Goal: Task Accomplishment & Management: Manage account settings

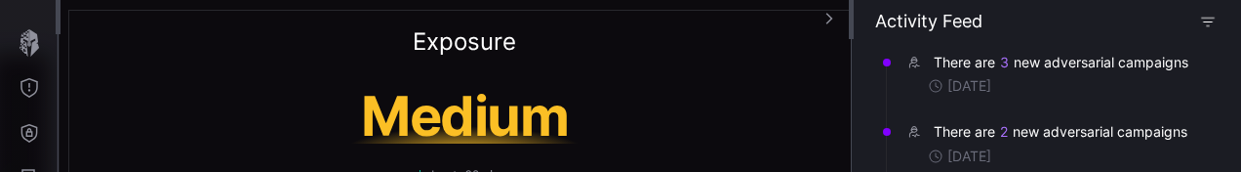
click at [1214, 20] on icon "button" at bounding box center [1208, 22] width 16 height 16
click at [658, 101] on div "Medium" at bounding box center [464, 116] width 390 height 55
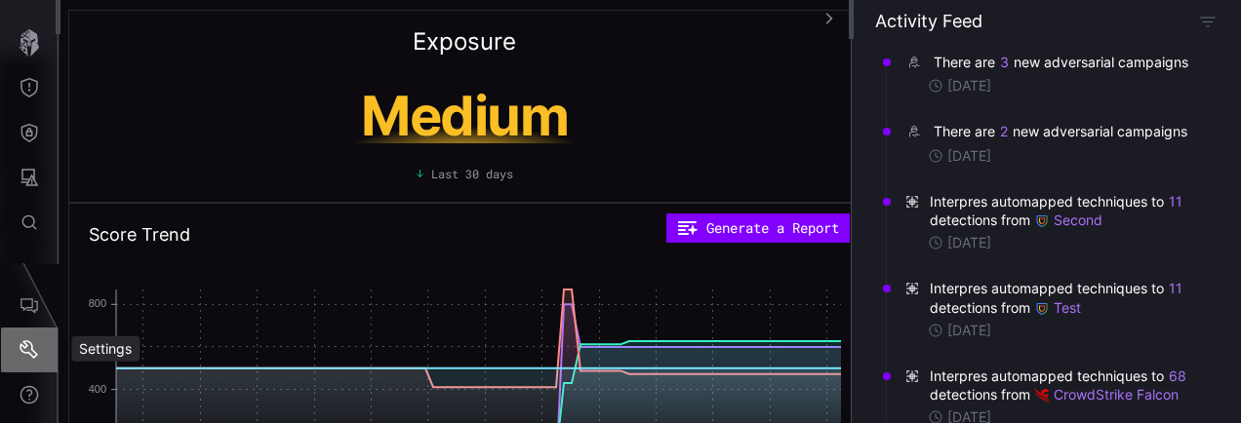
click at [33, 171] on icon "Settings" at bounding box center [30, 350] width 20 height 20
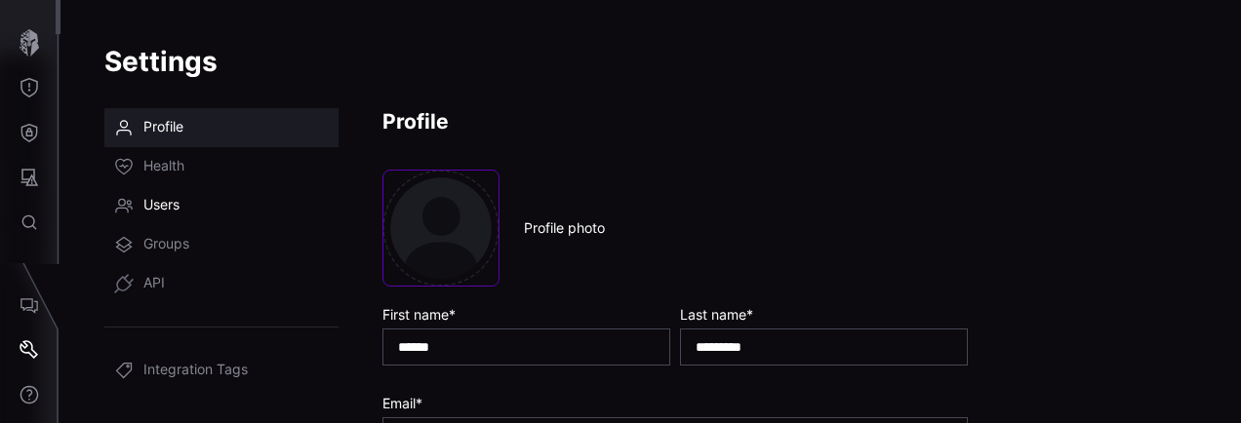
click at [174, 171] on span "Users" at bounding box center [161, 206] width 36 height 20
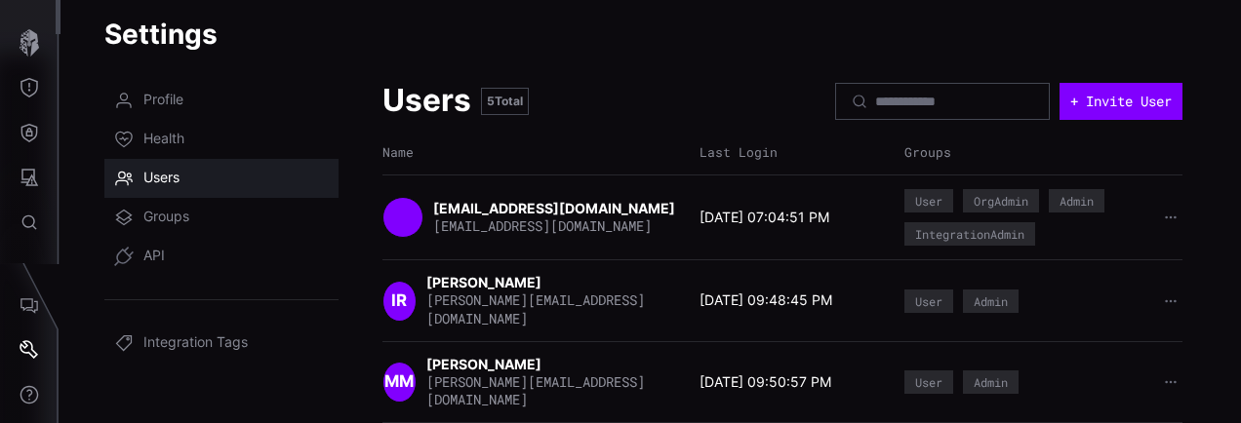
scroll to position [23, 0]
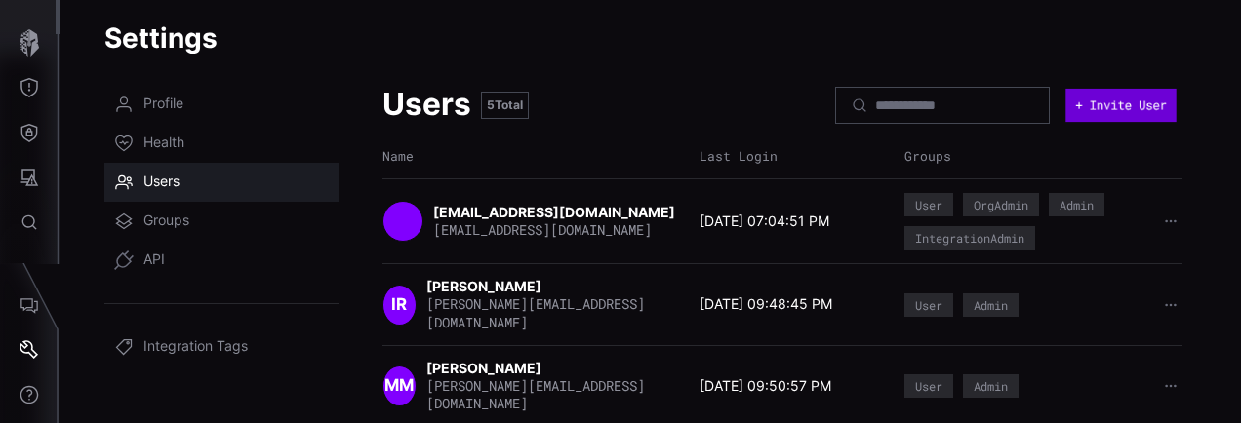
click at [1065, 104] on button "+ Invite User" at bounding box center [1120, 105] width 110 height 33
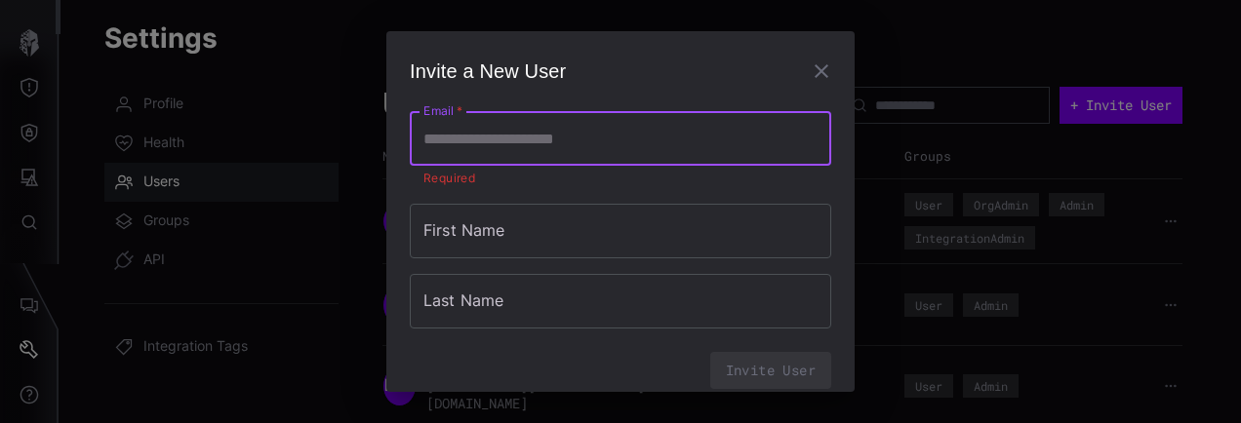
click at [751, 137] on input "Email   *" at bounding box center [620, 138] width 421 height 55
type input "**********"
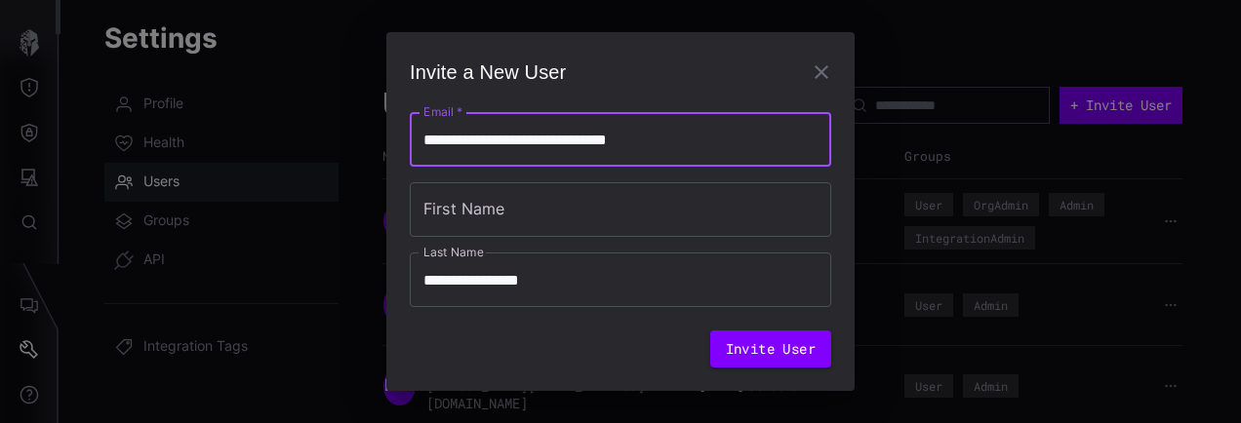
click at [574, 141] on input "**********" at bounding box center [620, 139] width 421 height 55
type input "**********"
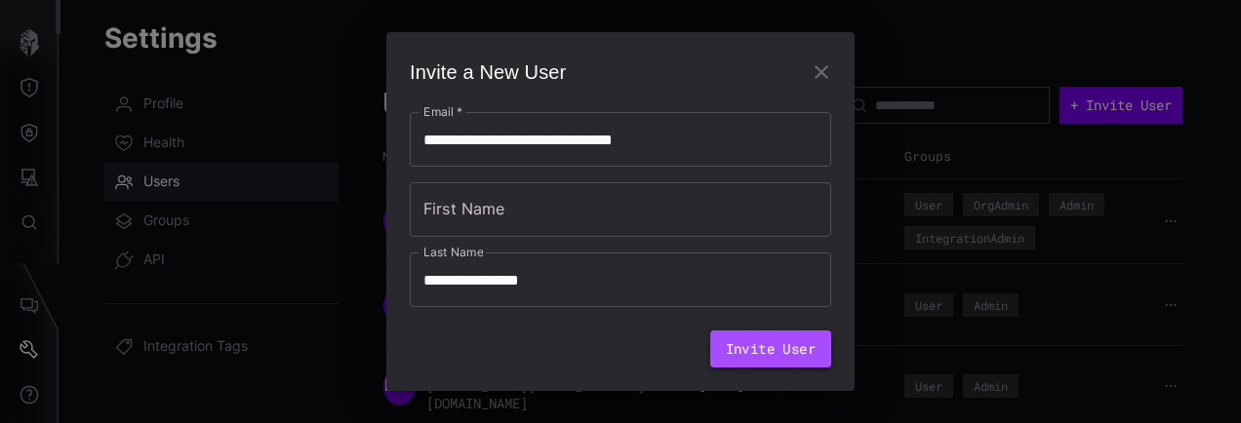
click at [777, 171] on button "Invite User" at bounding box center [770, 349] width 121 height 37
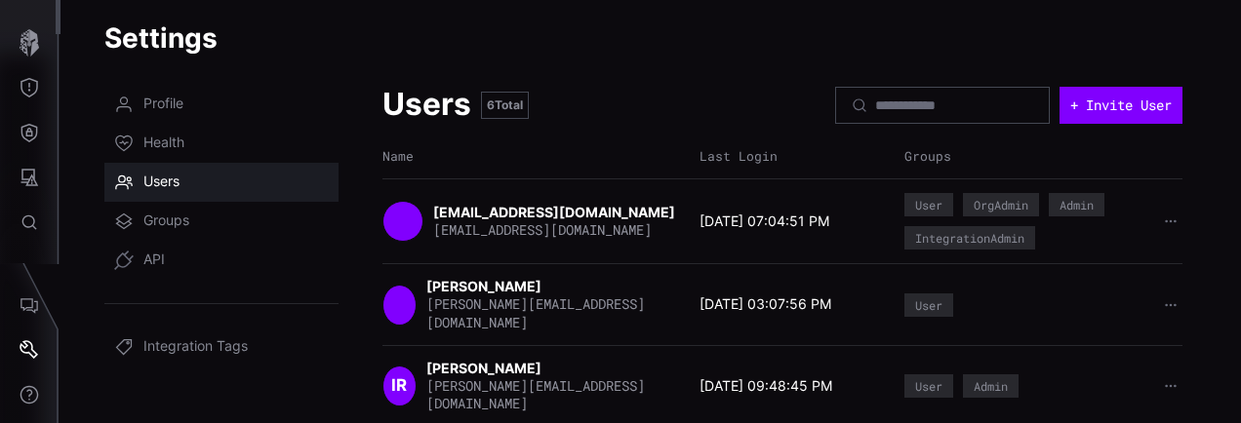
click at [540, 171] on span "[PERSON_NAME][EMAIL_ADDRESS][DOMAIN_NAME]" at bounding box center [535, 313] width 218 height 36
click at [414, 171] on div at bounding box center [399, 305] width 34 height 41
click at [460, 171] on strong "[PERSON_NAME]" at bounding box center [485, 286] width 118 height 17
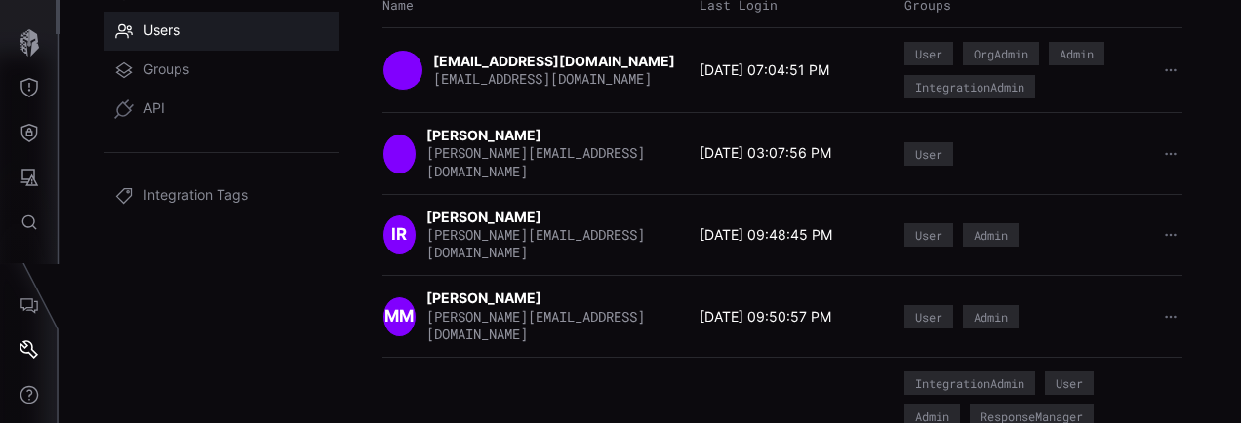
scroll to position [135, 0]
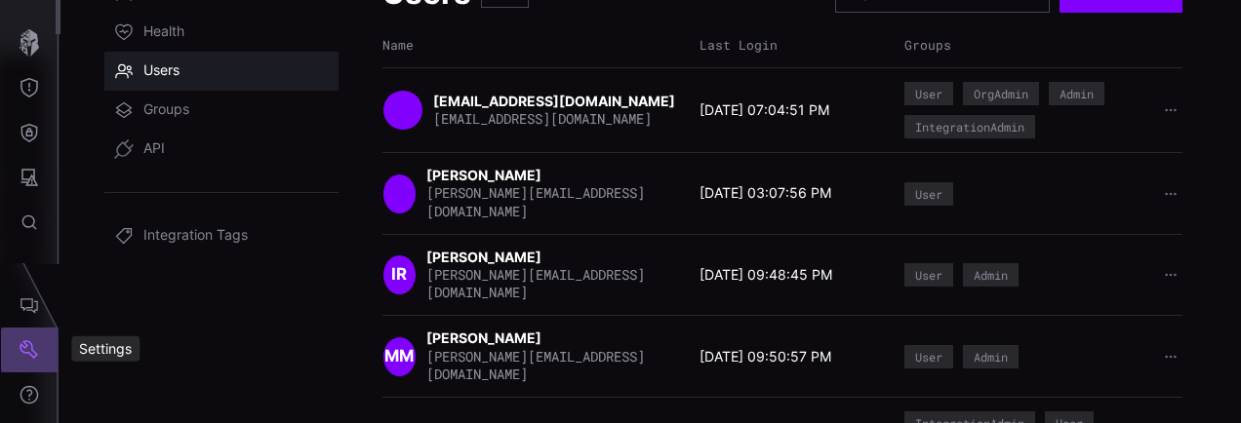
click at [31, 171] on icon "Settings" at bounding box center [29, 349] width 19 height 19
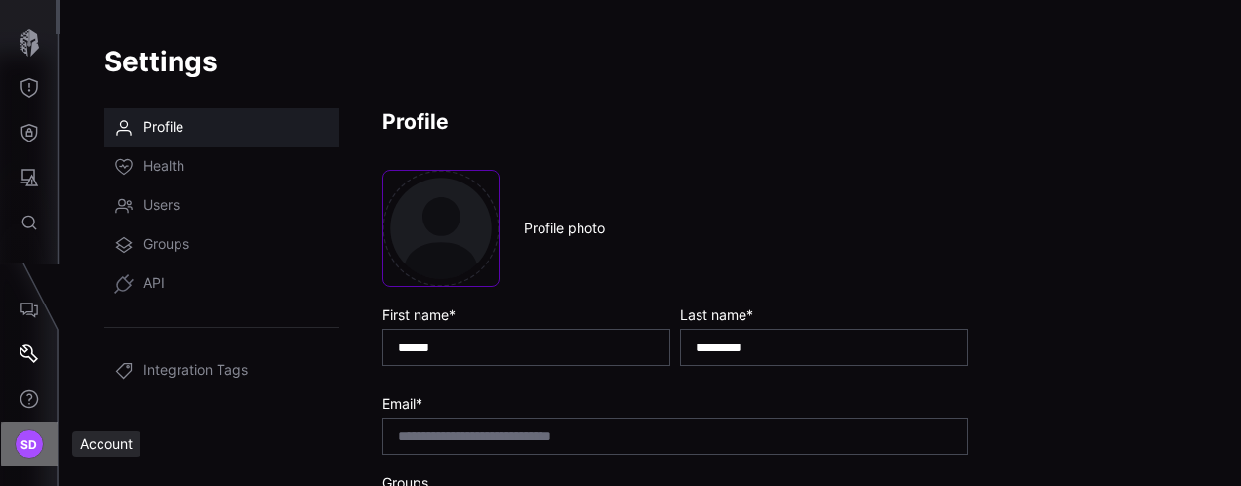
click at [23, 171] on span "SD" at bounding box center [29, 444] width 18 height 20
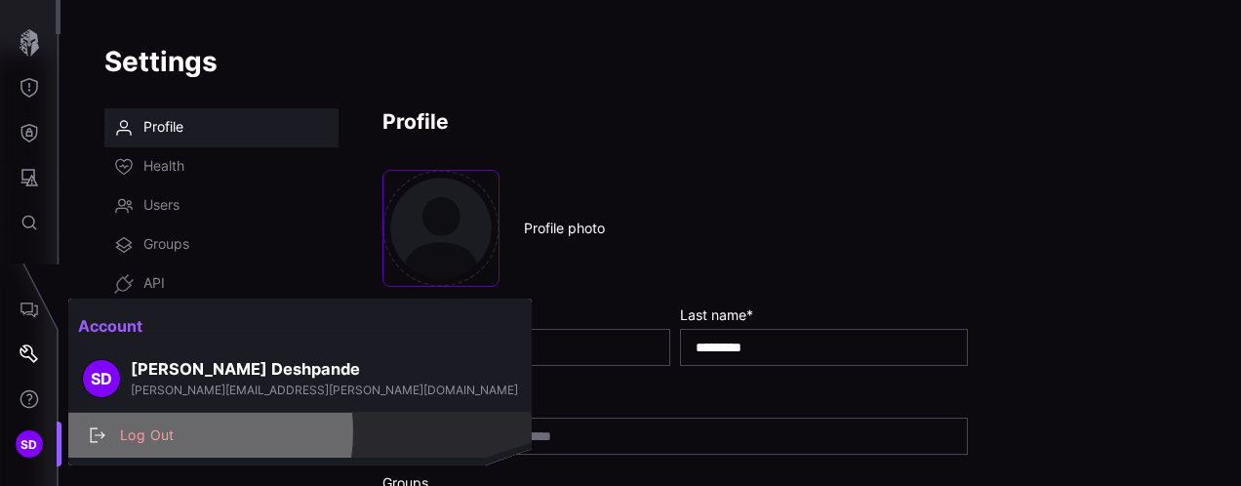
click at [174, 171] on div "Log Out" at bounding box center [310, 435] width 400 height 24
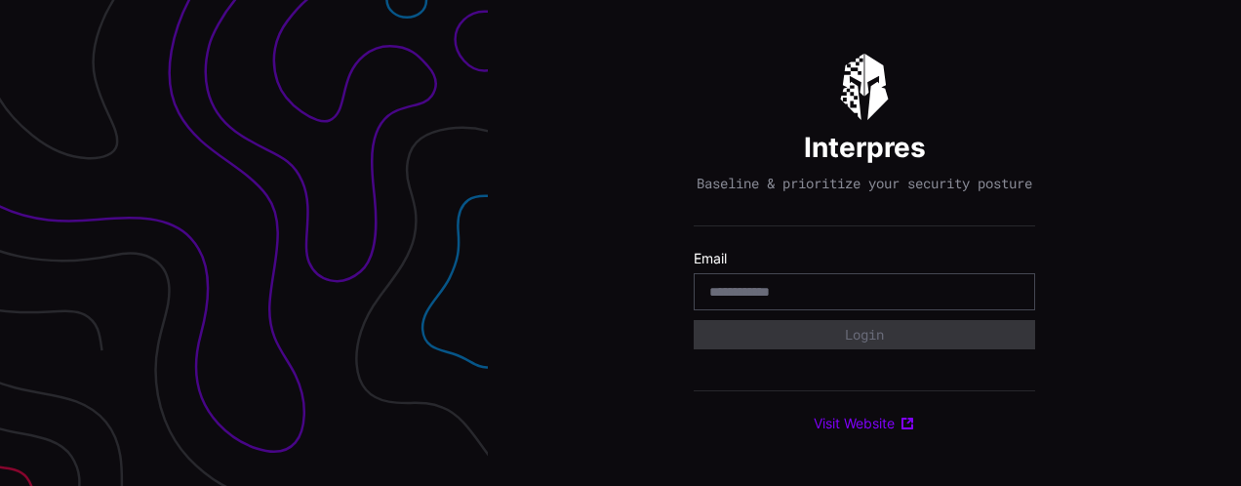
click at [740, 299] on input "email" at bounding box center [864, 292] width 310 height 18
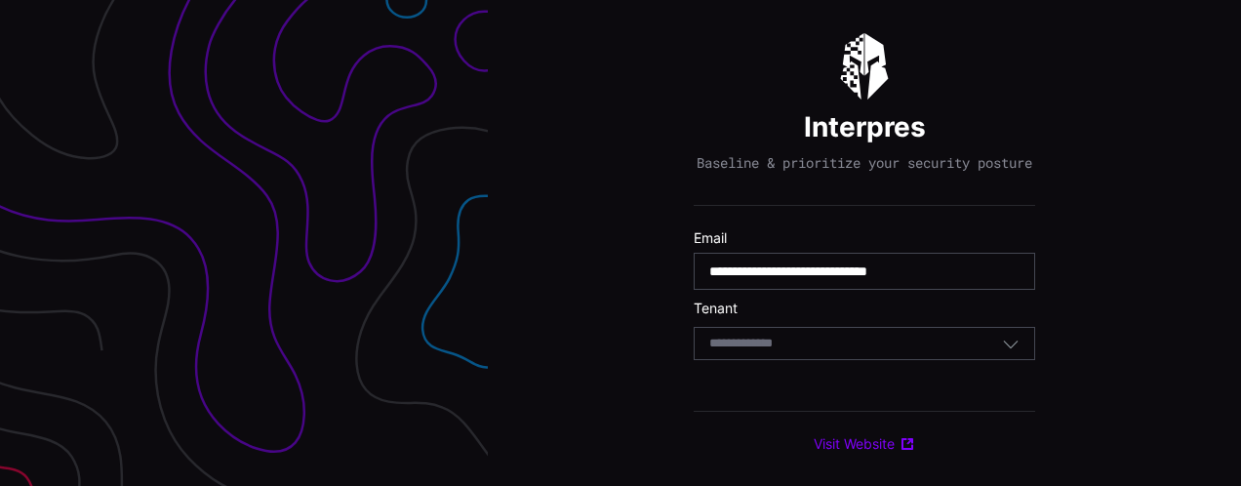
type input "**********"
click at [810, 352] on div "Select Tenant" at bounding box center [855, 344] width 293 height 18
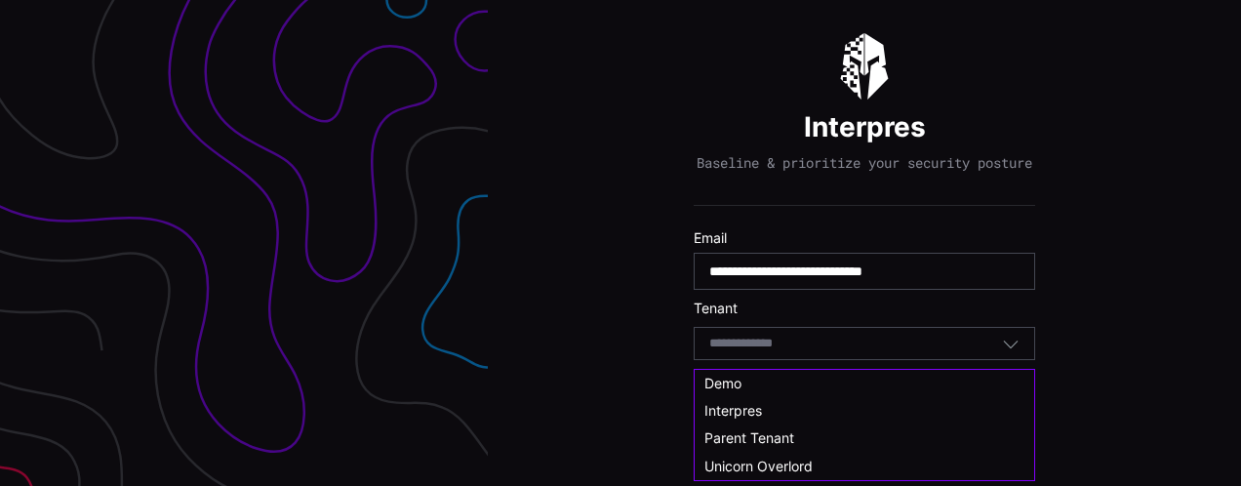
drag, startPoint x: 749, startPoint y: 381, endPoint x: 747, endPoint y: 370, distance: 11.9
click at [749, 381] on div "Demo" at bounding box center [864, 384] width 320 height 18
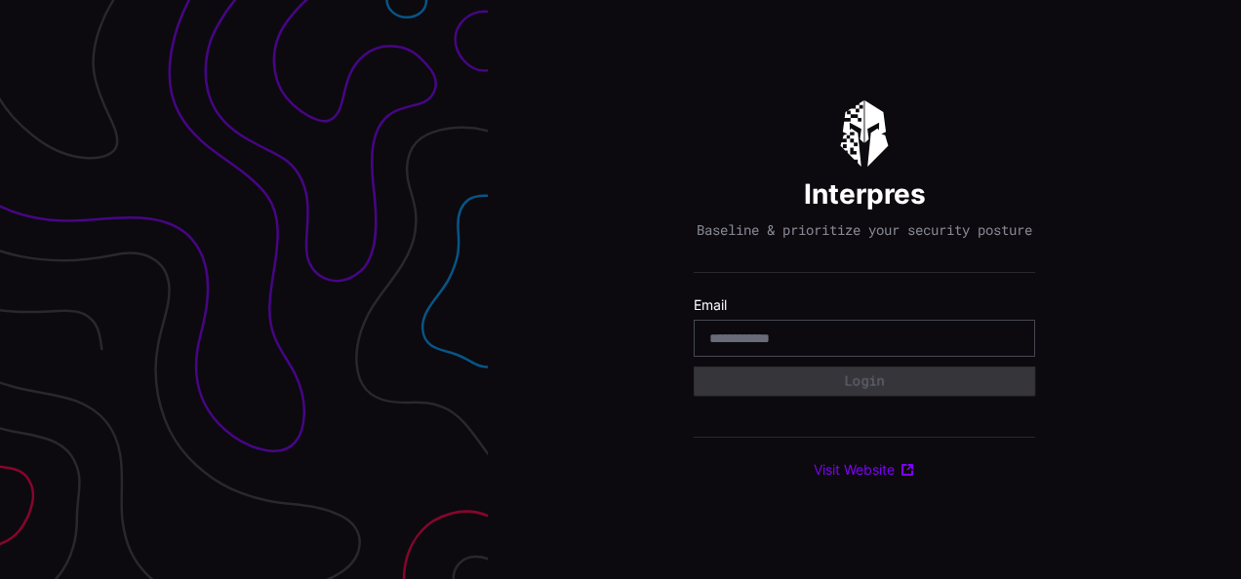
click at [806, 343] on input "email" at bounding box center [864, 339] width 310 height 18
click at [792, 345] on input "email" at bounding box center [864, 339] width 310 height 18
type input "**********"
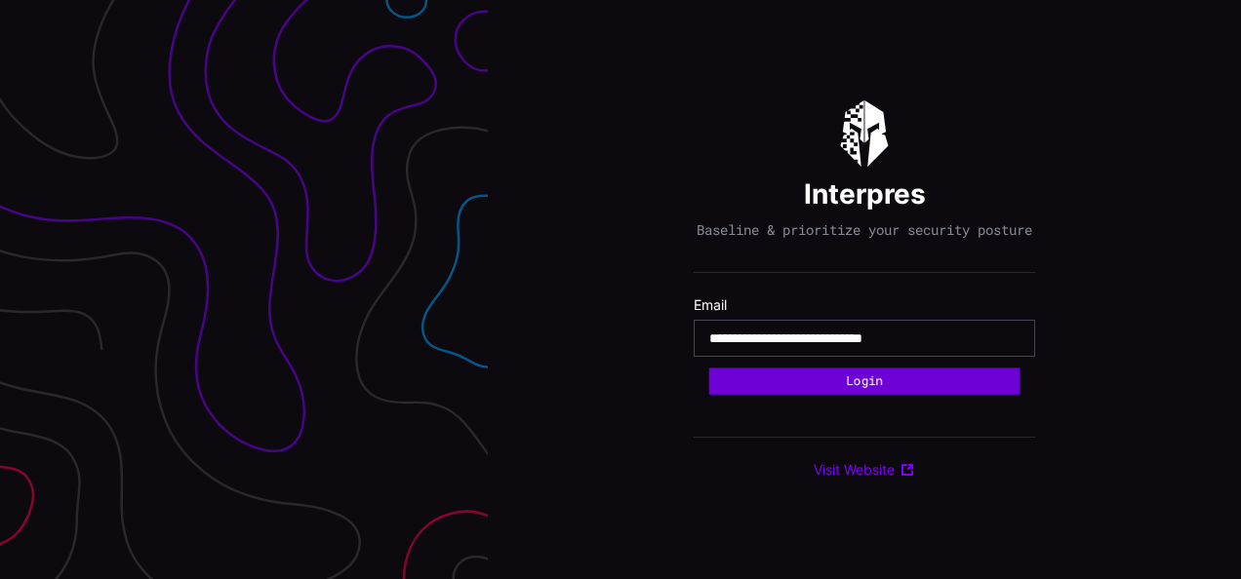
click at [804, 387] on button "Login" at bounding box center [864, 381] width 311 height 26
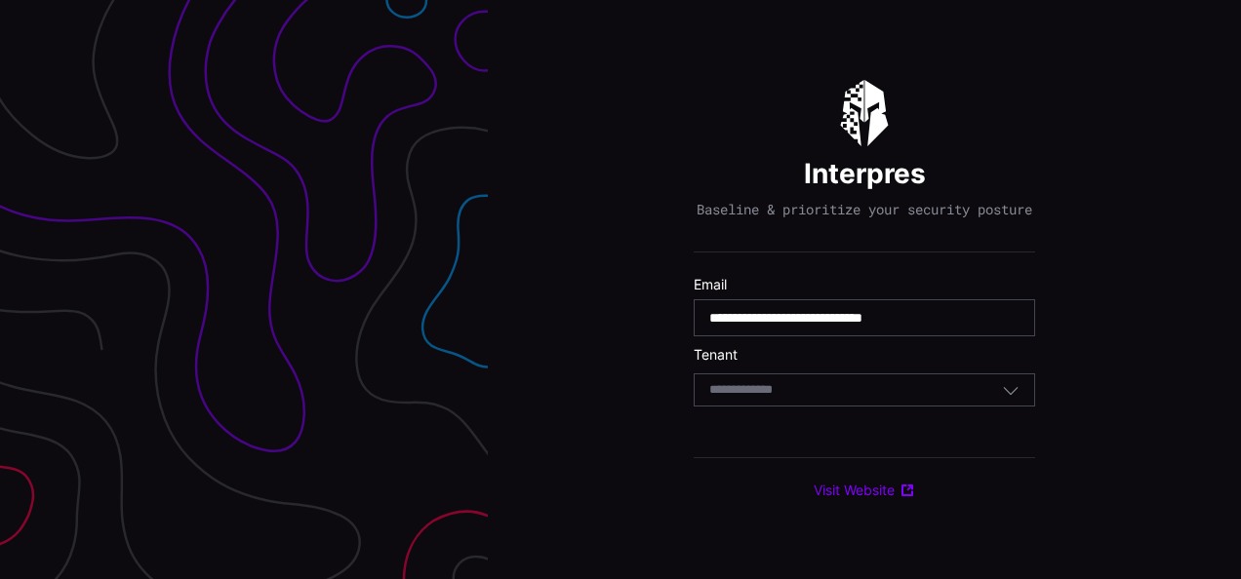
click at [794, 396] on input at bounding box center [759, 390] width 100 height 17
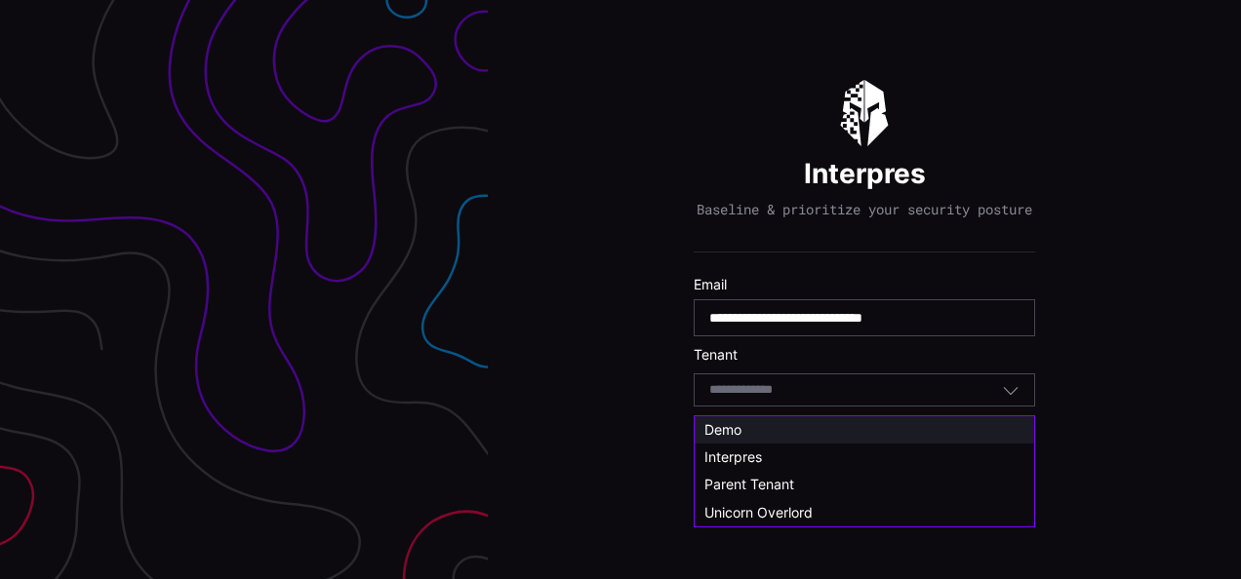
click at [743, 429] on div "Demo" at bounding box center [864, 430] width 320 height 18
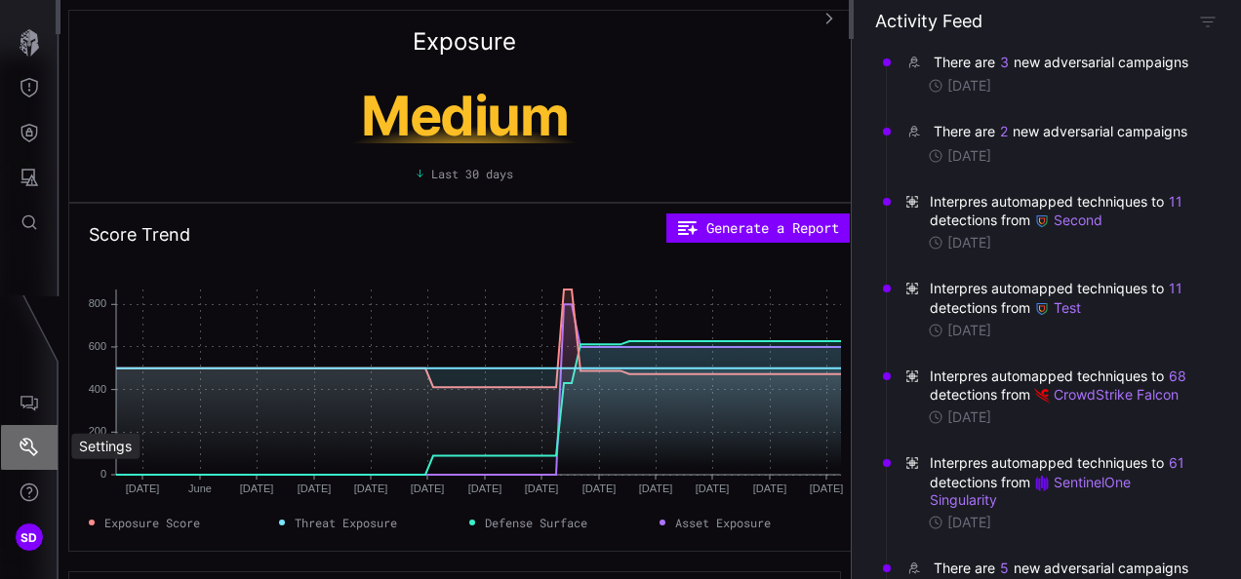
click at [32, 446] on icon "Settings" at bounding box center [29, 447] width 19 height 19
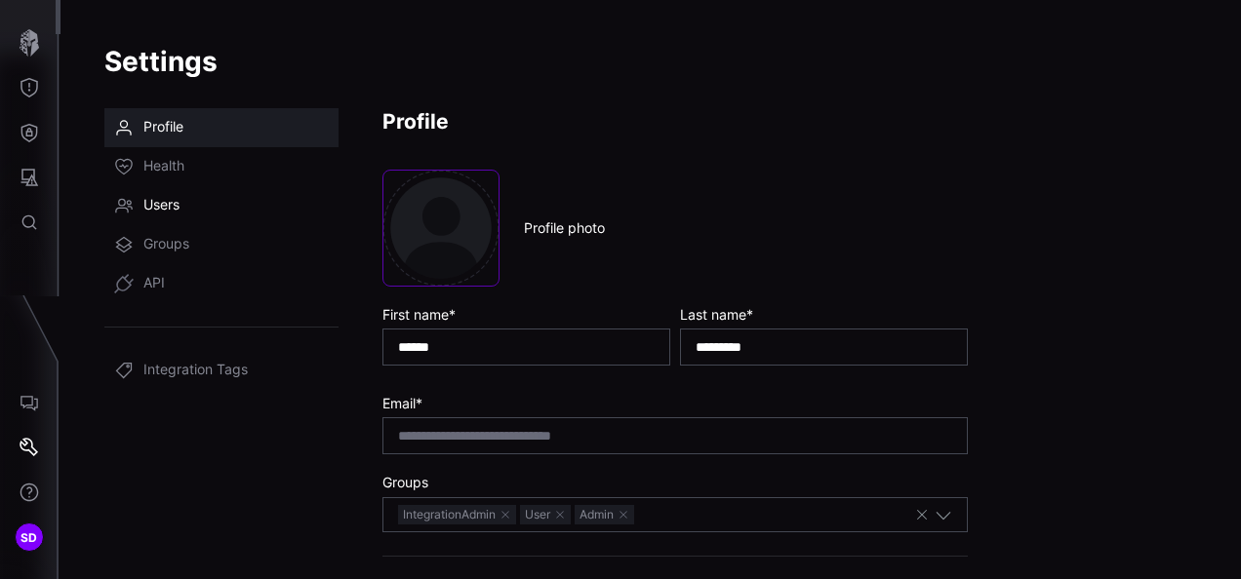
click at [171, 203] on span "Users" at bounding box center [161, 206] width 36 height 20
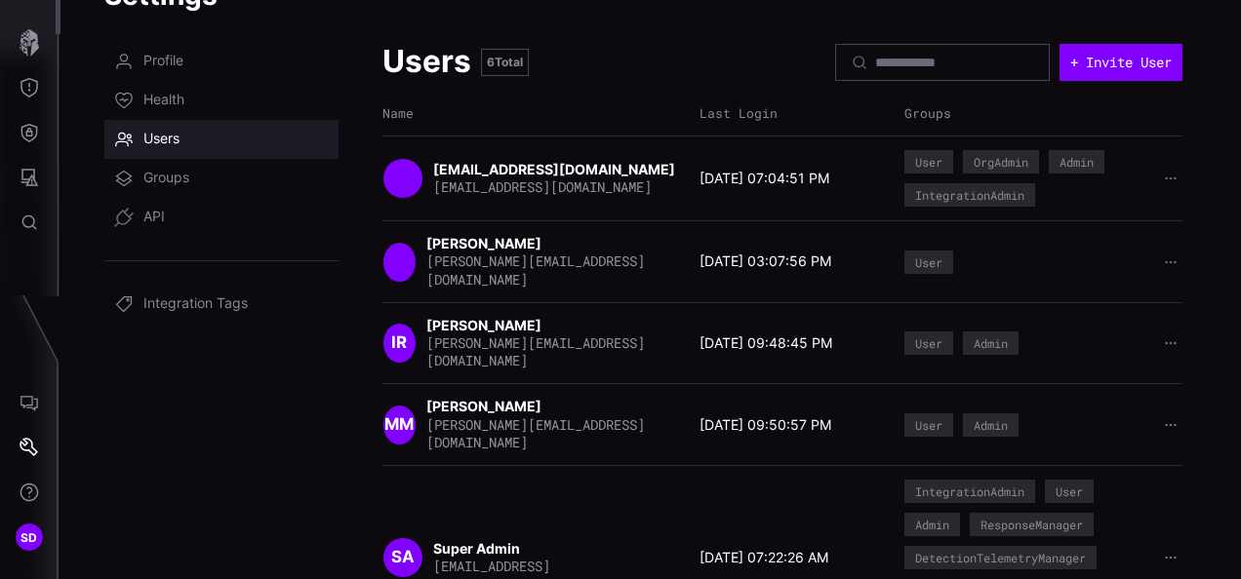
scroll to position [98, 0]
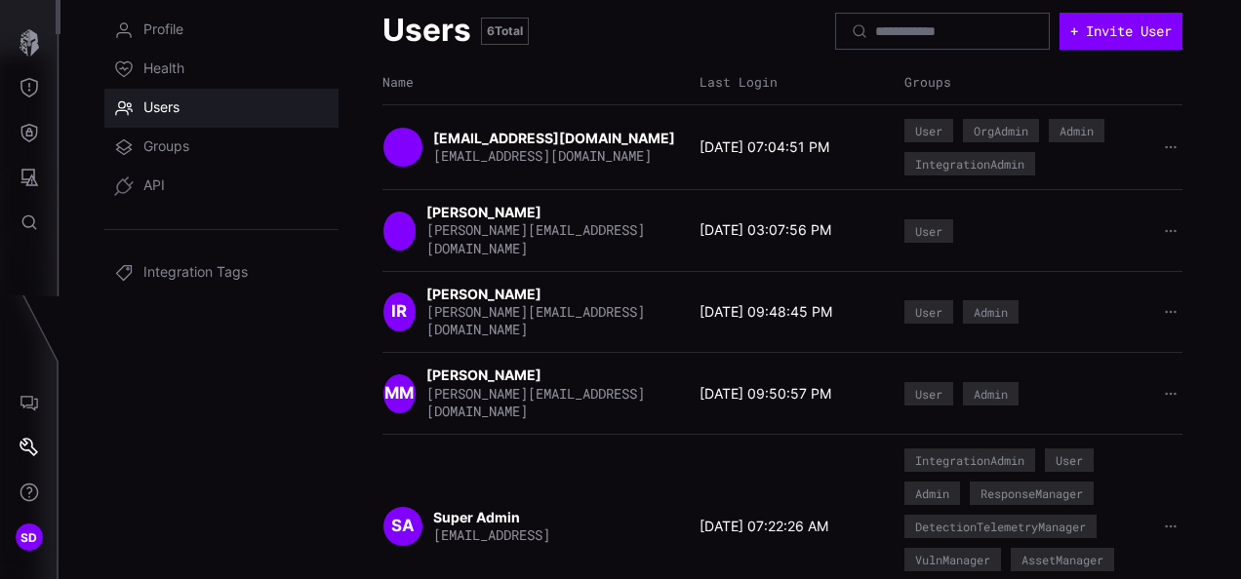
click at [514, 210] on strong "[PERSON_NAME]" at bounding box center [485, 212] width 118 height 17
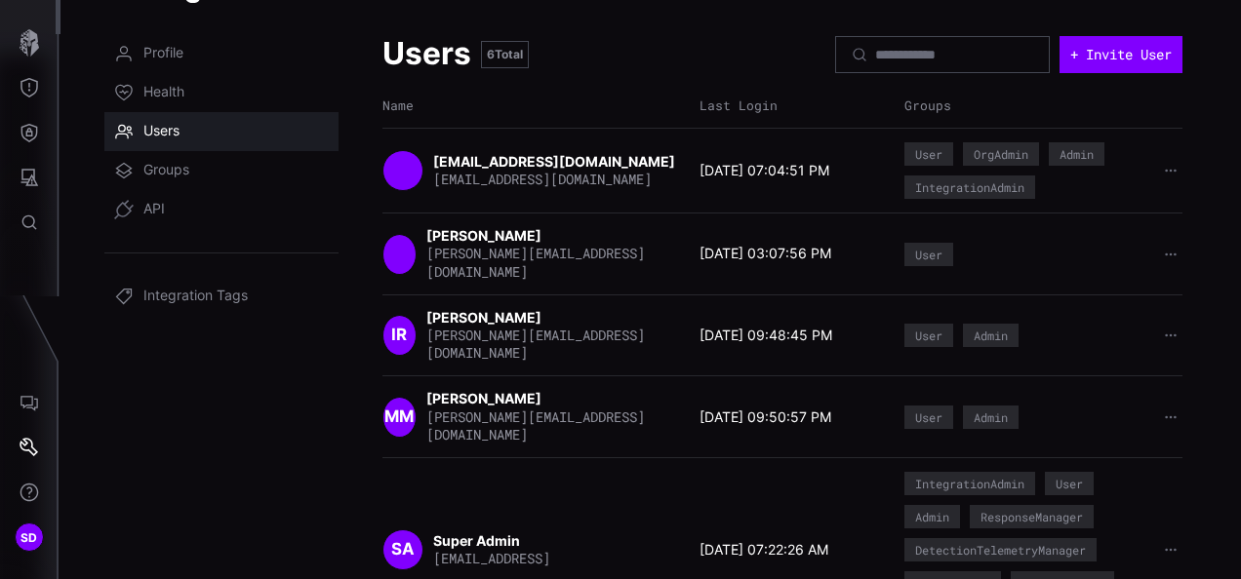
scroll to position [0, 0]
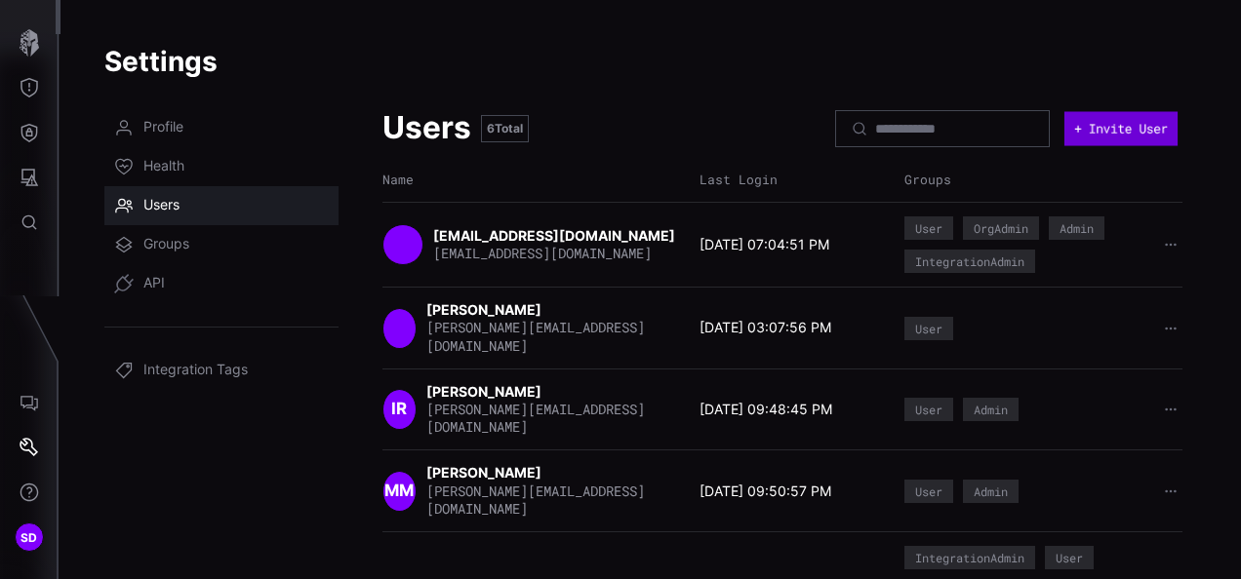
click at [1083, 122] on button "+ Invite User" at bounding box center [1120, 128] width 113 height 34
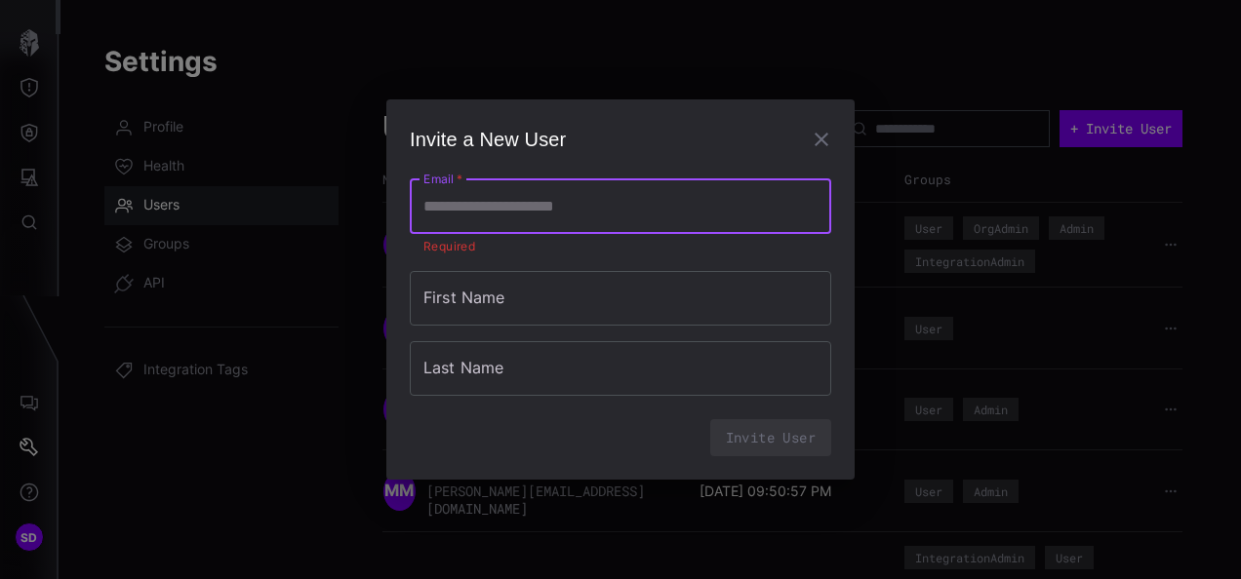
click at [507, 215] on input "Email   *" at bounding box center [620, 206] width 421 height 55
type input "**********"
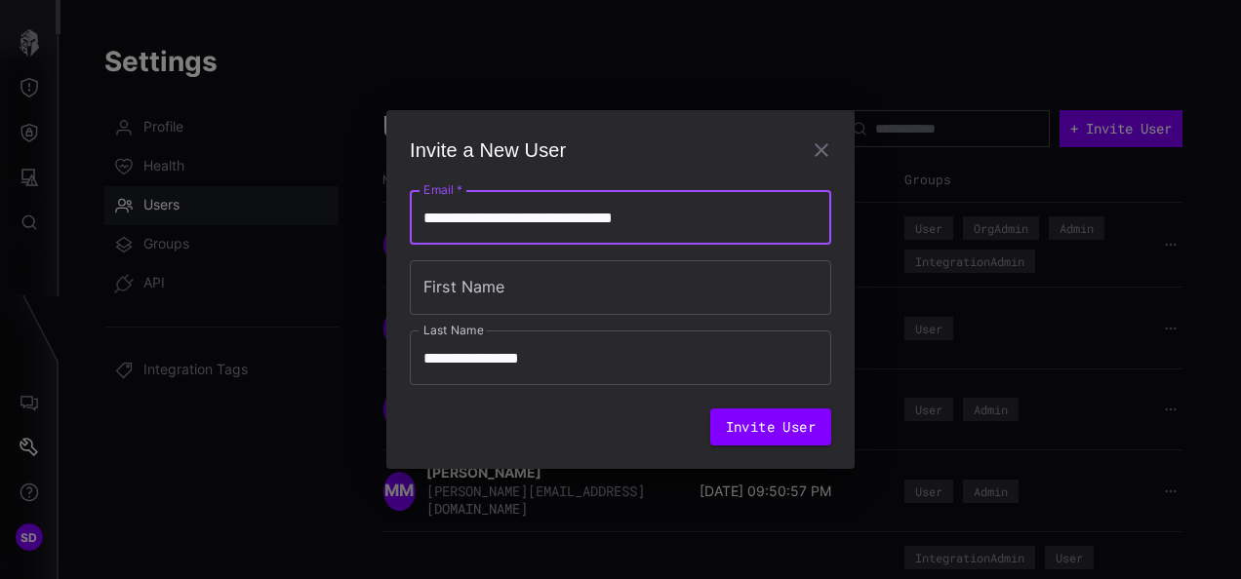
click at [586, 212] on input "**********" at bounding box center [620, 217] width 421 height 55
type input "**********"
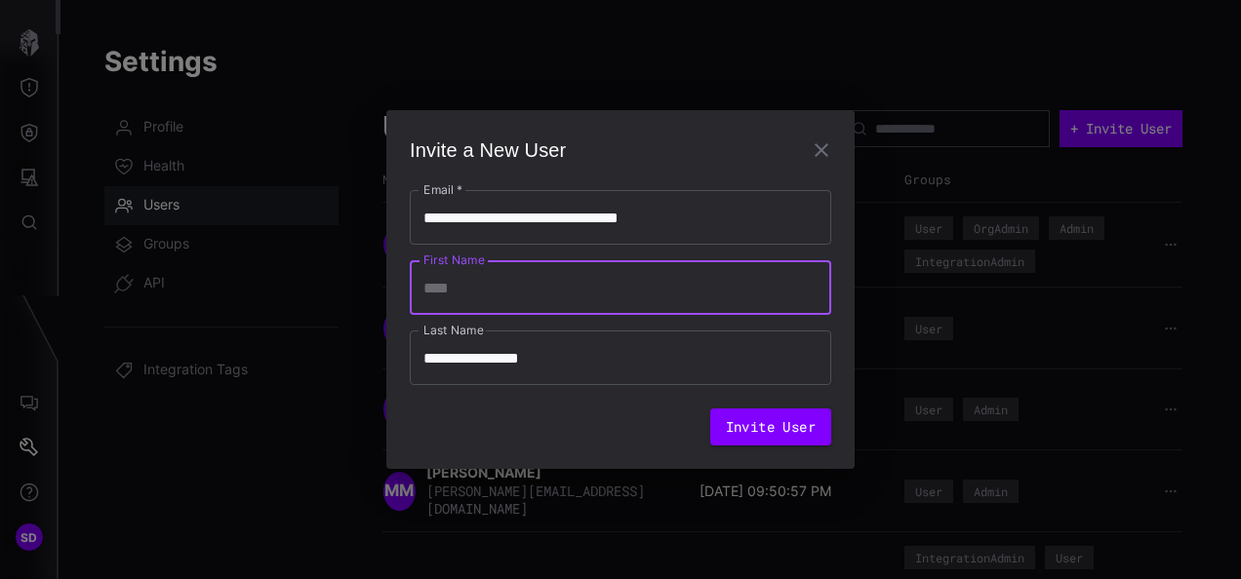
click at [531, 294] on input "First Name" at bounding box center [620, 287] width 421 height 55
drag, startPoint x: 482, startPoint y: 284, endPoint x: 625, endPoint y: 295, distance: 143.8
click at [625, 295] on input "**********" at bounding box center [620, 287] width 421 height 55
type input "******"
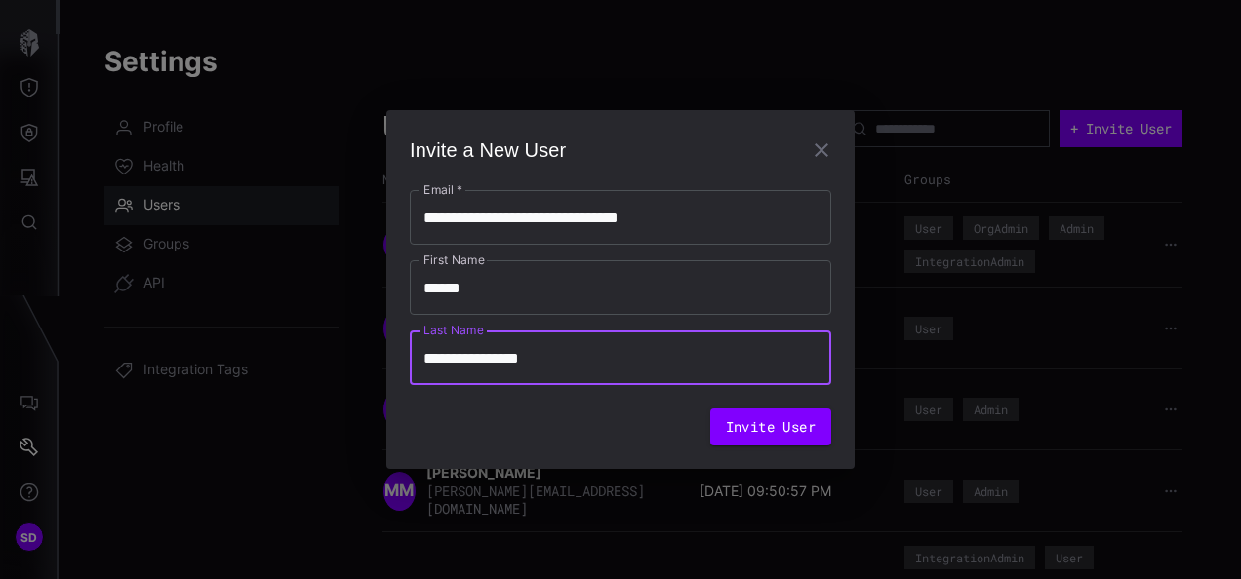
click at [492, 356] on input "**********" at bounding box center [620, 358] width 421 height 55
drag, startPoint x: 482, startPoint y: 351, endPoint x: 672, endPoint y: 365, distance: 190.7
click at [672, 365] on input "**********" at bounding box center [620, 358] width 421 height 55
type input "******"
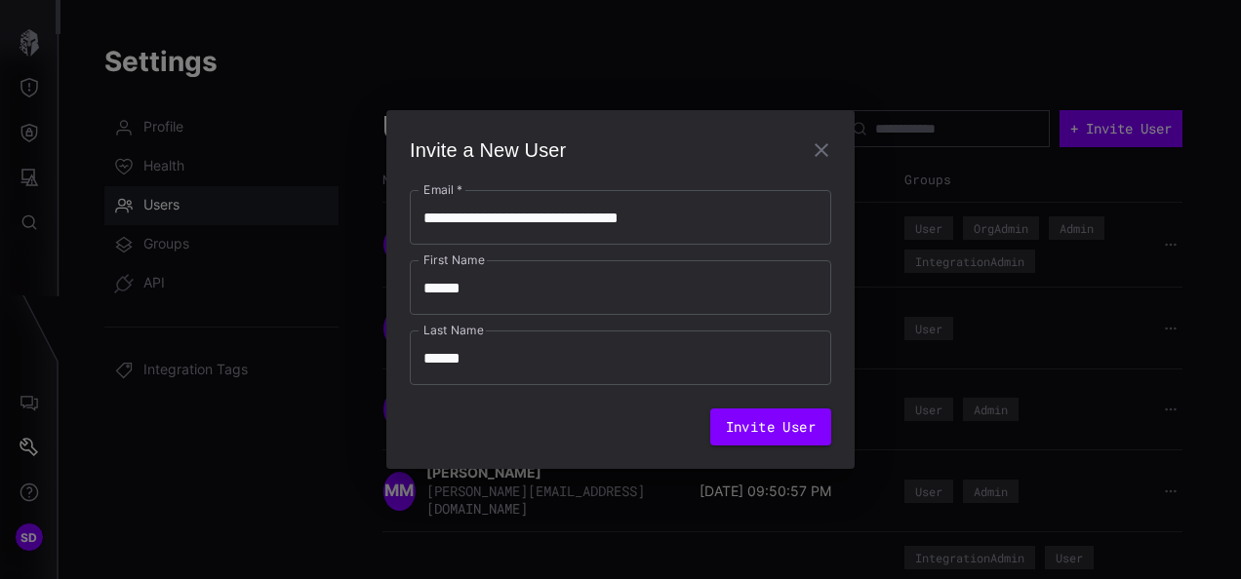
click at [847, 277] on div "**********" at bounding box center [620, 289] width 468 height 359
click at [781, 423] on button "Invite User" at bounding box center [770, 427] width 121 height 37
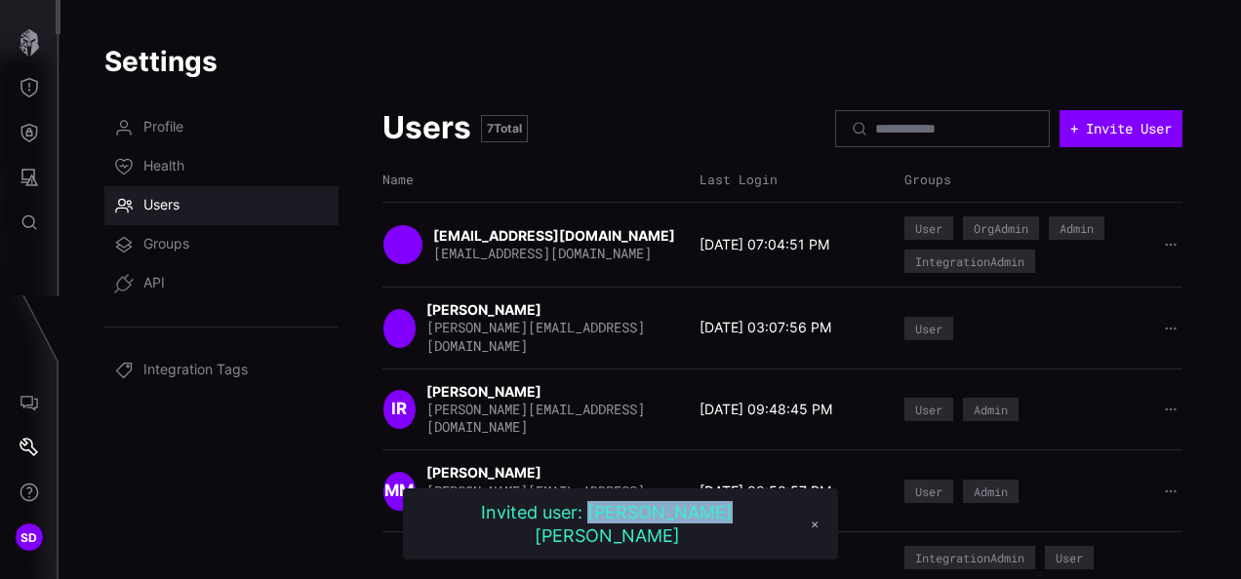
drag, startPoint x: 729, startPoint y: 533, endPoint x: 593, endPoint y: 534, distance: 135.6
click at [593, 534] on div "Invited user: [PERSON_NAME] [PERSON_NAME]" at bounding box center [607, 524] width 388 height 52
copy div "[PERSON_NAME] [PERSON_NAME]"
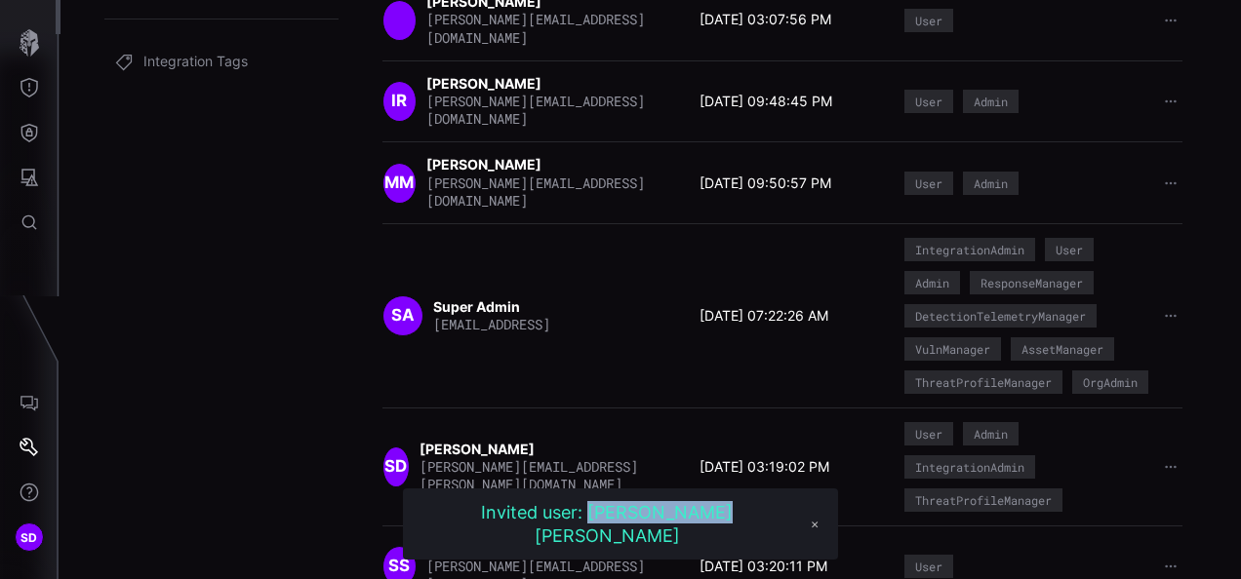
scroll to position [353, 0]
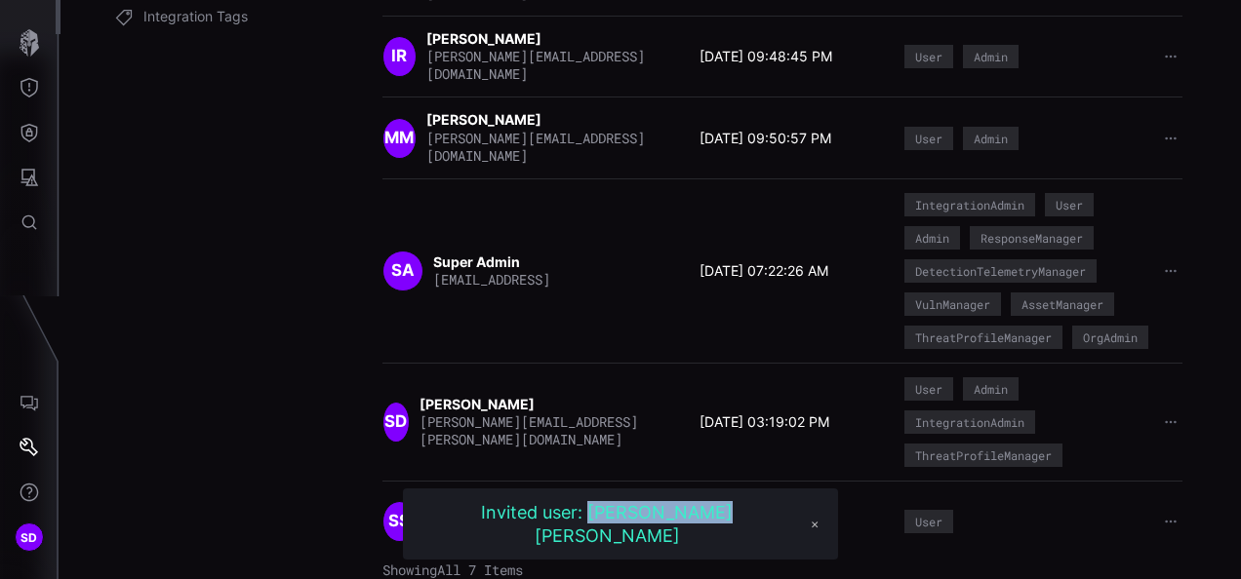
click at [801, 533] on button "✕" at bounding box center [814, 524] width 27 height 26
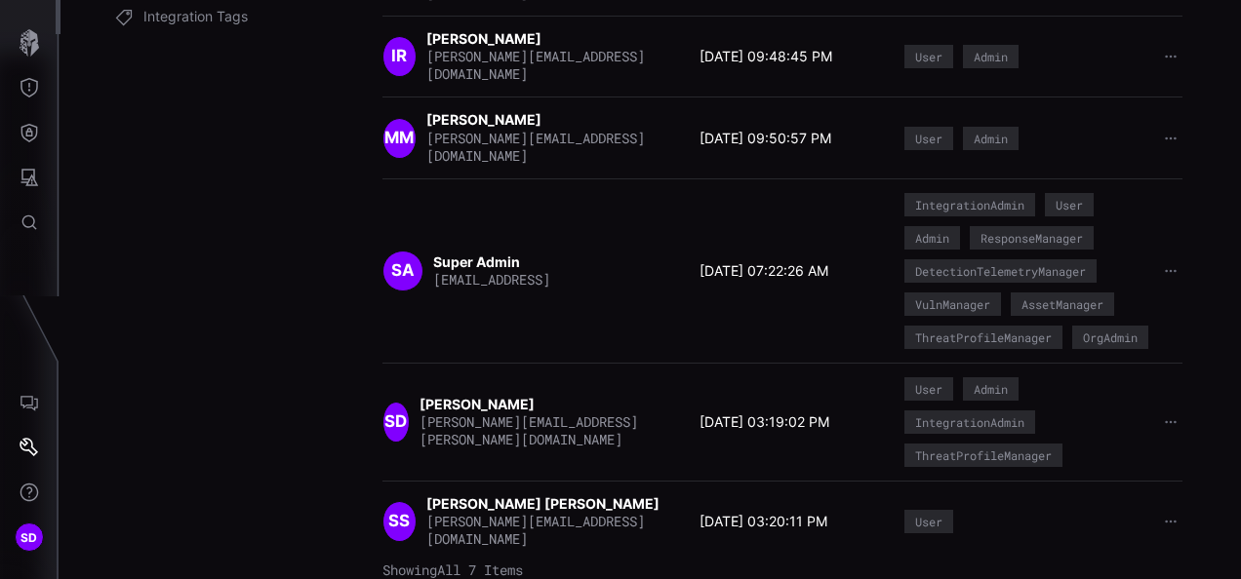
click at [538, 505] on strong "[PERSON_NAME] [PERSON_NAME]" at bounding box center [544, 503] width 236 height 17
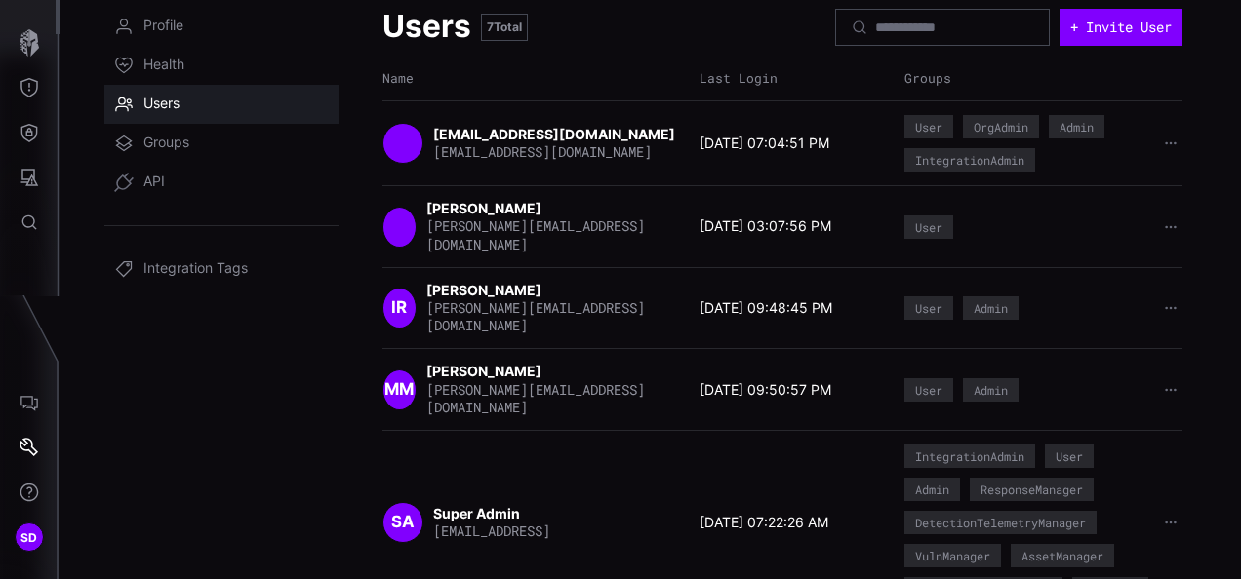
scroll to position [0, 0]
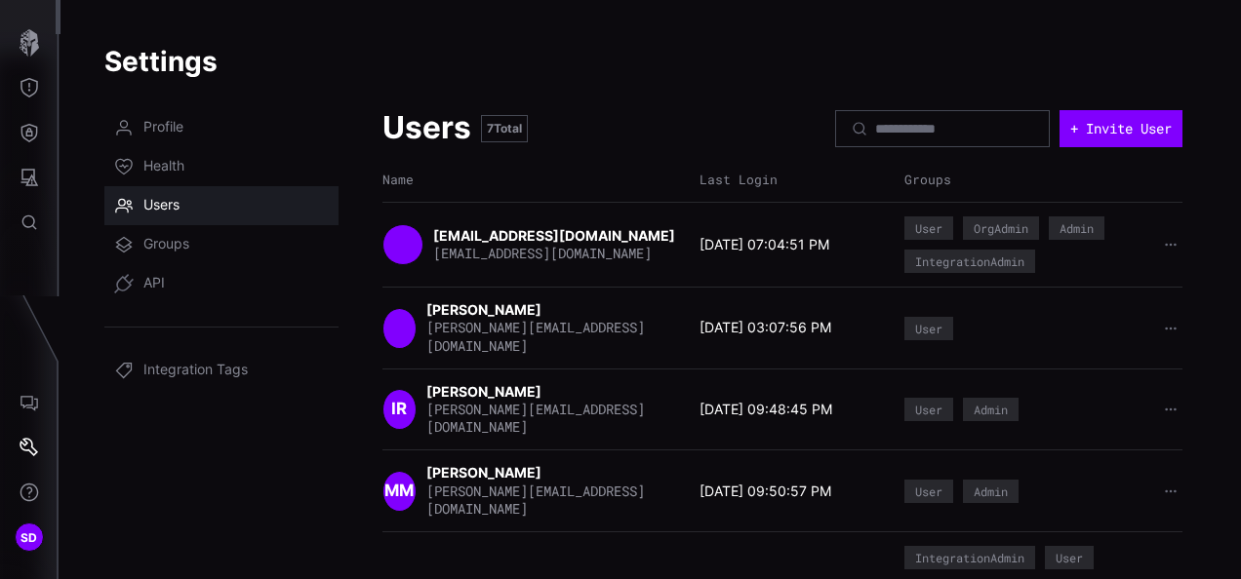
click at [468, 312] on strong "[PERSON_NAME]" at bounding box center [485, 309] width 118 height 17
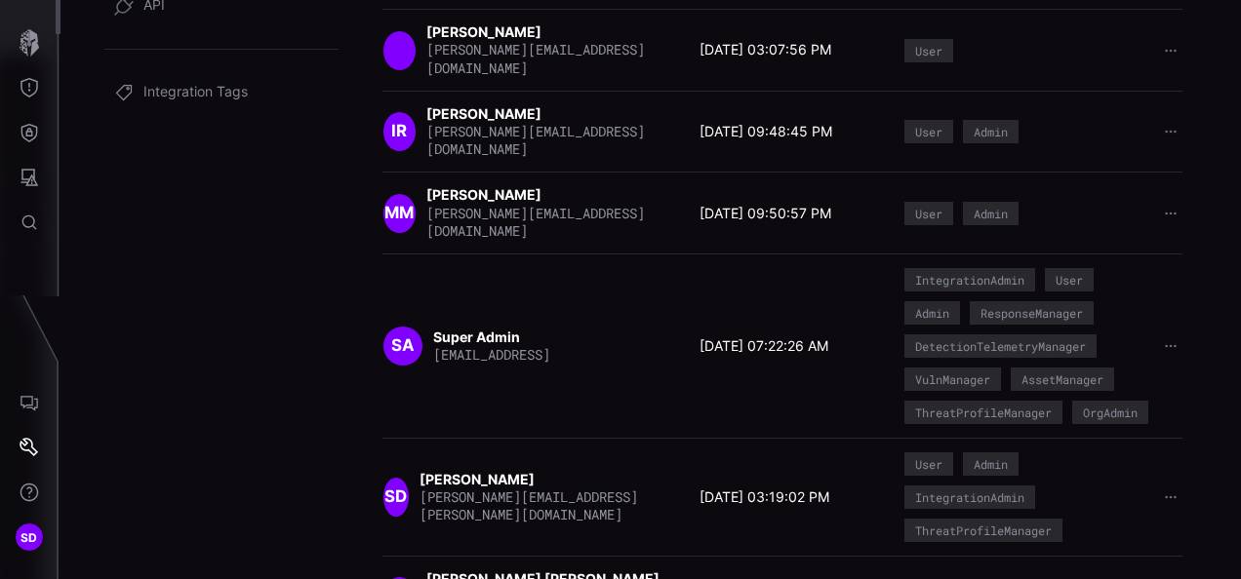
scroll to position [353, 0]
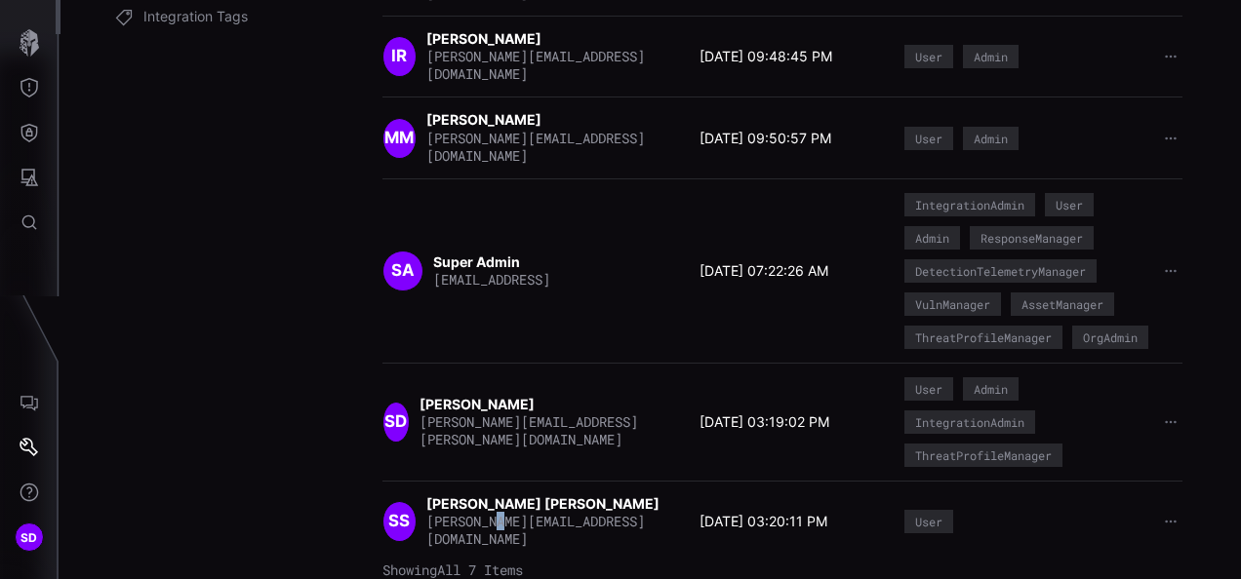
click at [505, 519] on span "[PERSON_NAME][EMAIL_ADDRESS][DOMAIN_NAME]" at bounding box center [535, 530] width 218 height 36
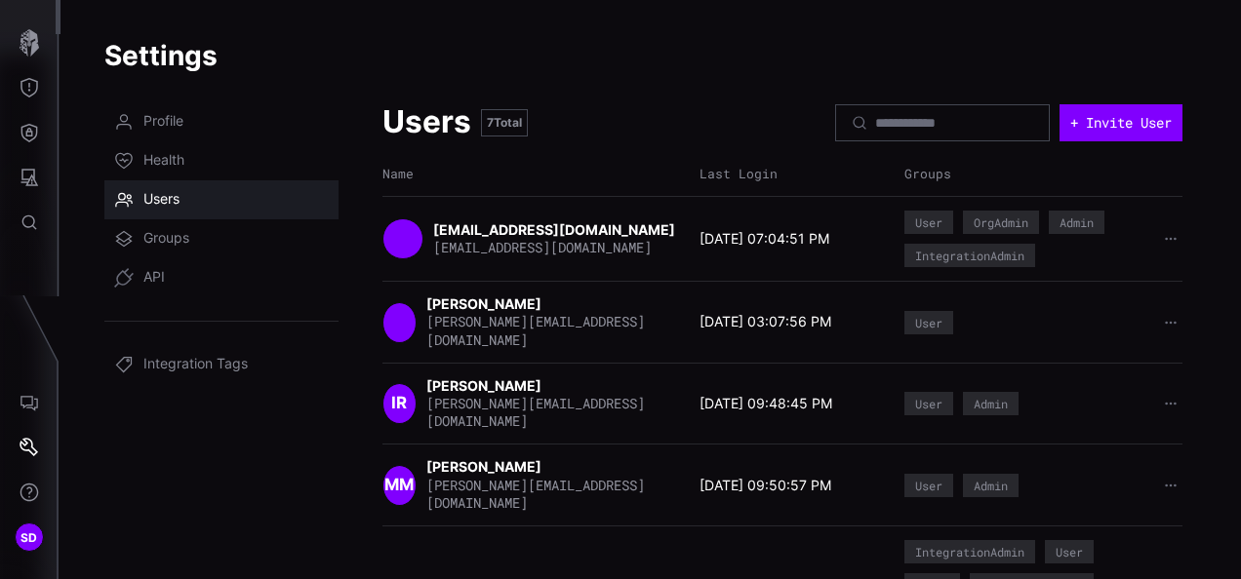
scroll to position [0, 0]
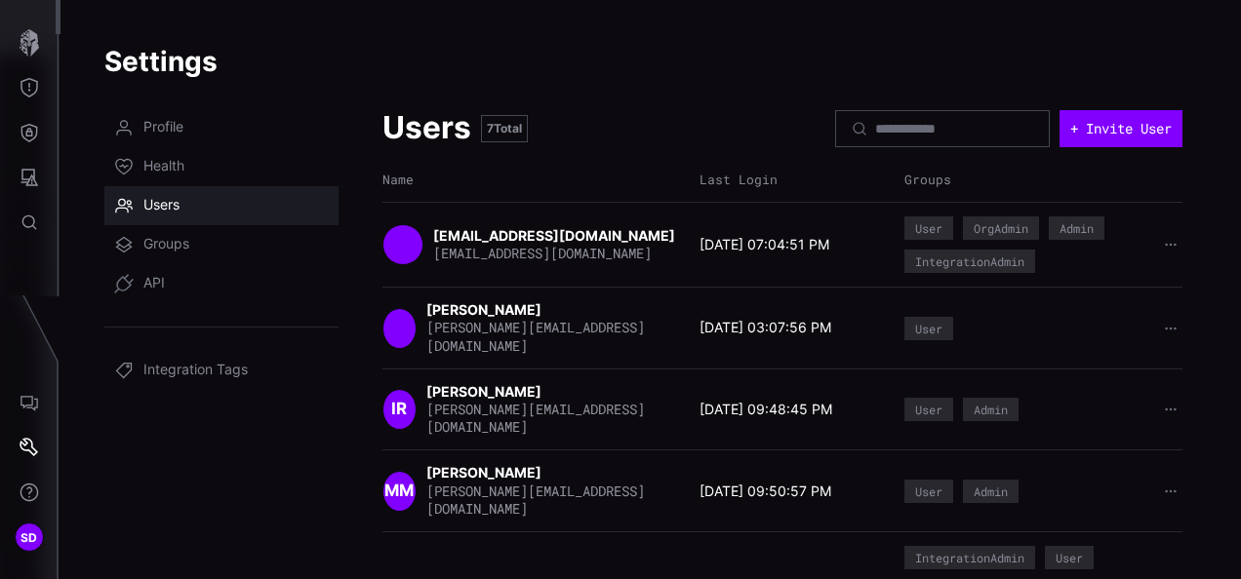
click at [835, 141] on div at bounding box center [942, 128] width 215 height 37
click at [875, 123] on input at bounding box center [943, 129] width 137 height 18
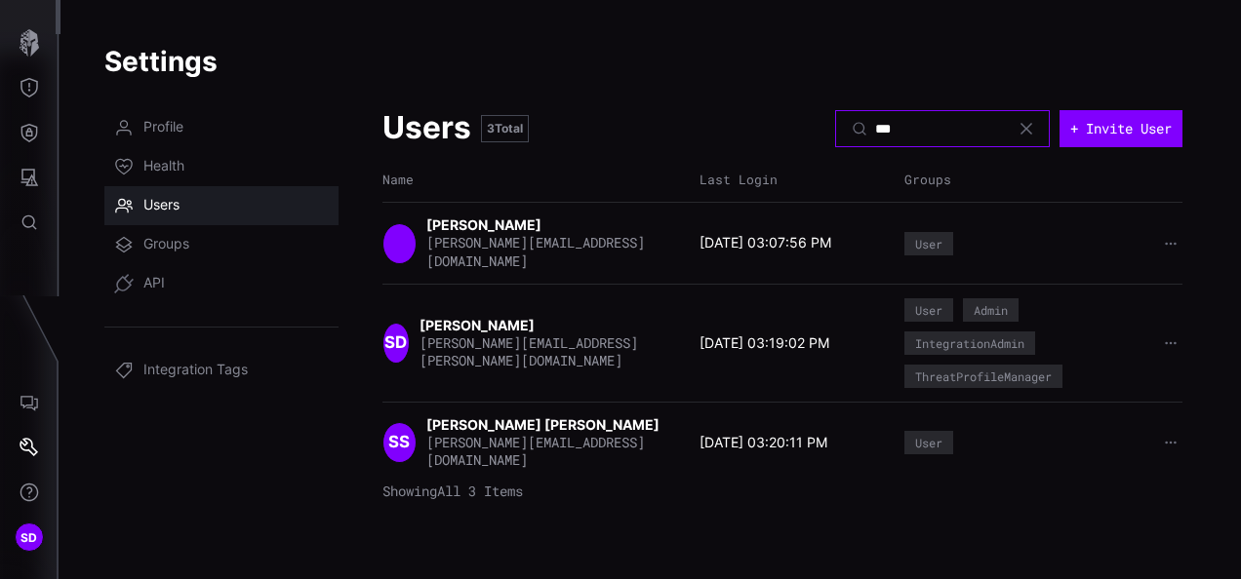
type input "***"
click at [529, 334] on strong "[PERSON_NAME]" at bounding box center [478, 325] width 118 height 17
click at [537, 215] on div "swapna-deshpande [EMAIL_ADDRESS][DOMAIN_NAME] [DATE] 03:07:56 PM User" at bounding box center [782, 243] width 800 height 82
click at [537, 217] on div "swapna-deshpande [EMAIL_ADDRESS][DOMAIN_NAME] [DATE] 03:07:56 PM User" at bounding box center [782, 243] width 800 height 82
click at [927, 243] on div "User" at bounding box center [928, 244] width 27 height 12
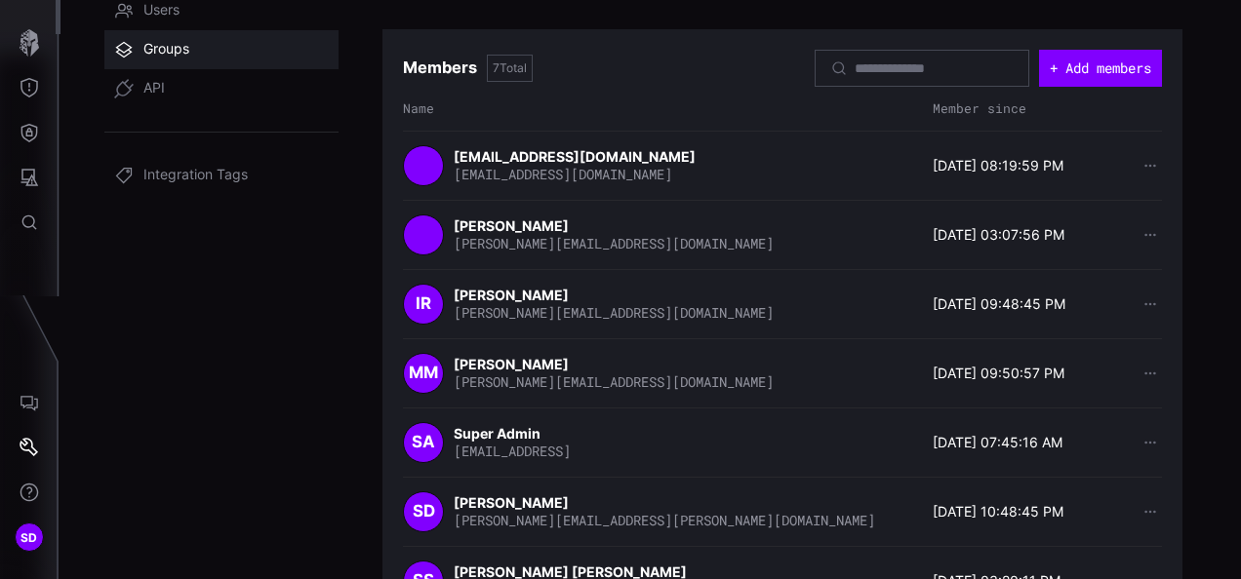
scroll to position [265, 0]
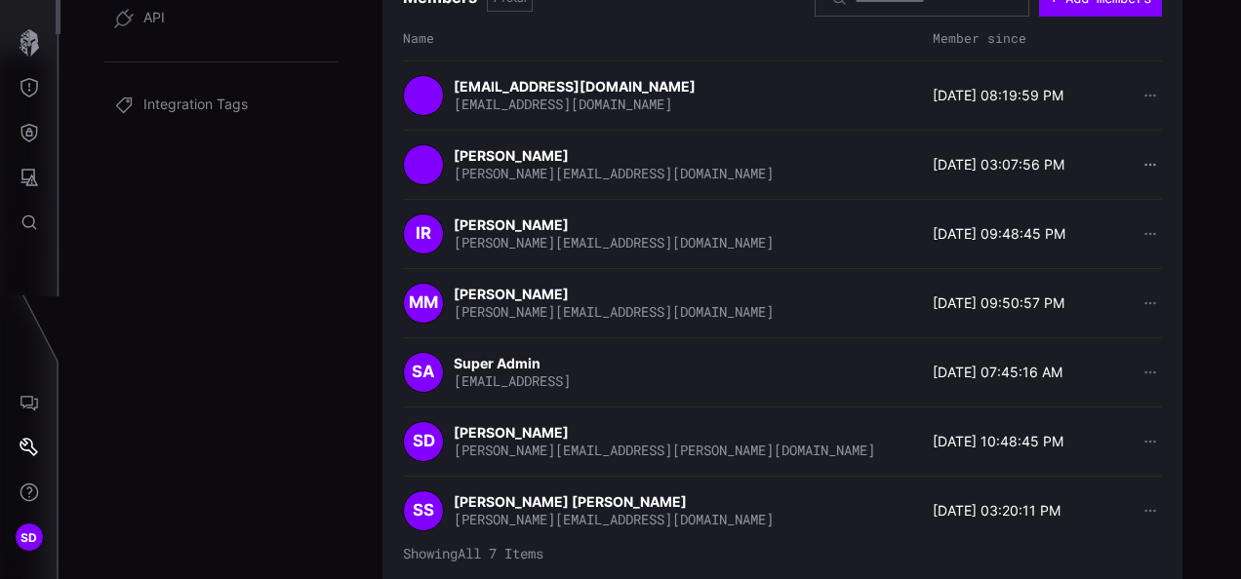
click at [1143, 160] on icon "button" at bounding box center [1150, 165] width 14 height 14
click at [564, 164] on span "[PERSON_NAME][EMAIL_ADDRESS][DOMAIN_NAME]" at bounding box center [614, 173] width 320 height 19
click at [564, 161] on strong "[PERSON_NAME]" at bounding box center [513, 155] width 118 height 17
click at [460, 161] on strong "[PERSON_NAME]" at bounding box center [513, 155] width 118 height 17
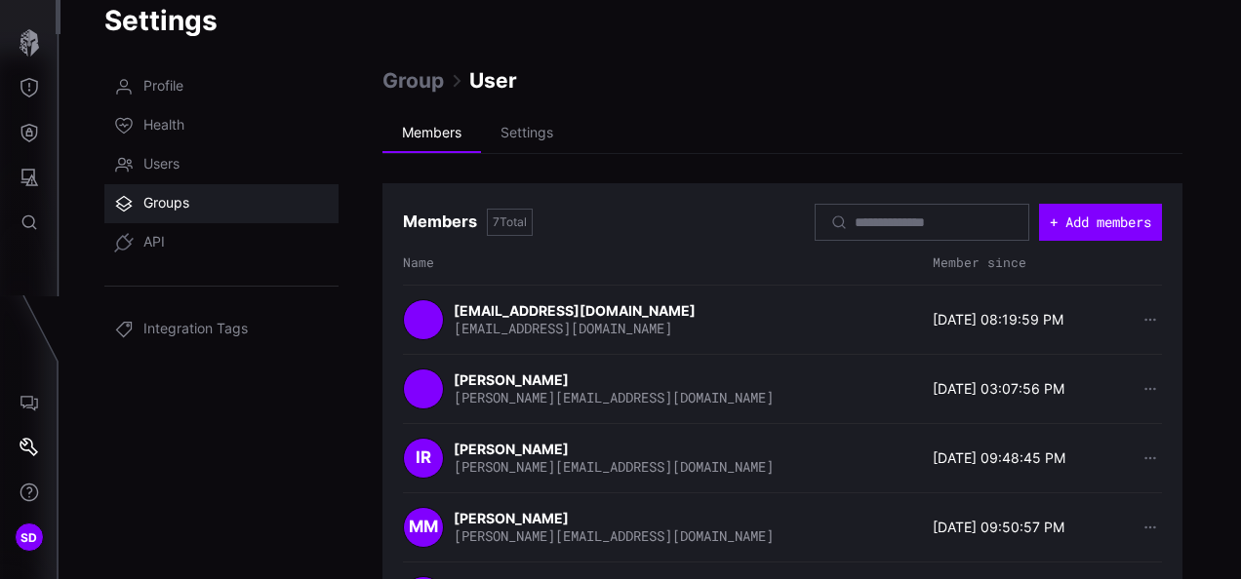
scroll to position [0, 0]
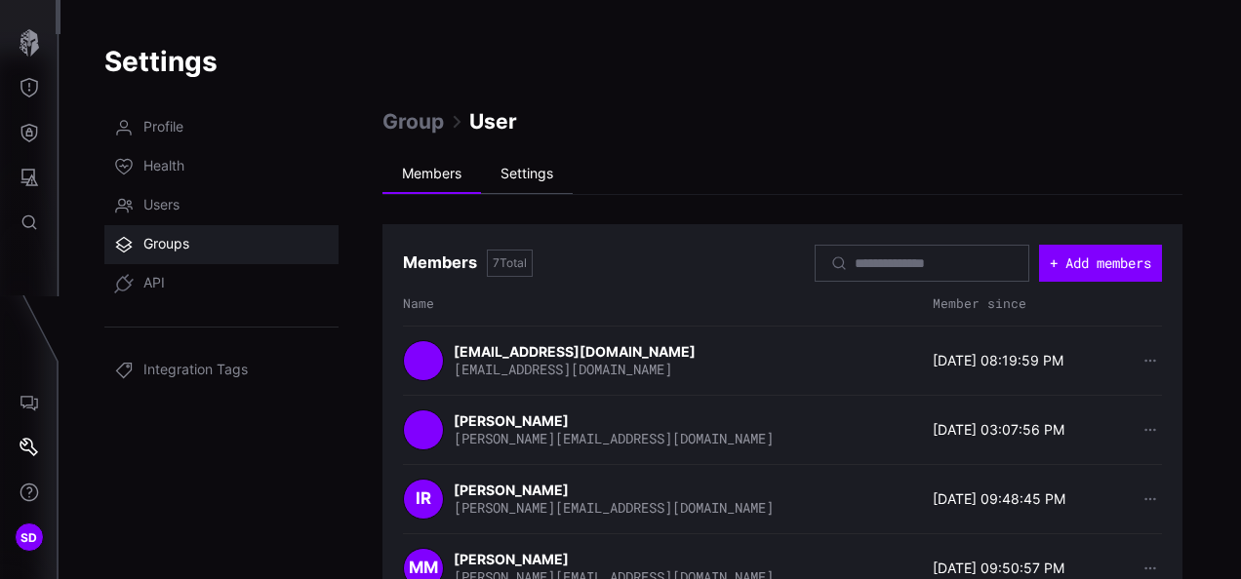
click at [534, 172] on li "Settings" at bounding box center [527, 174] width 92 height 39
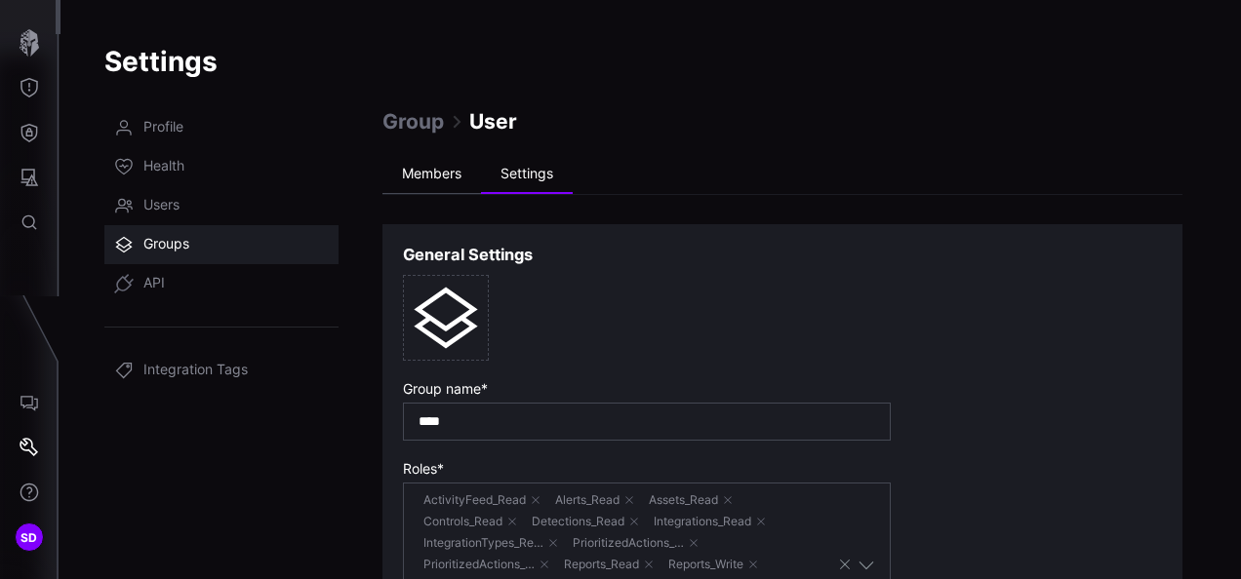
click at [445, 170] on li "Members" at bounding box center [431, 174] width 99 height 39
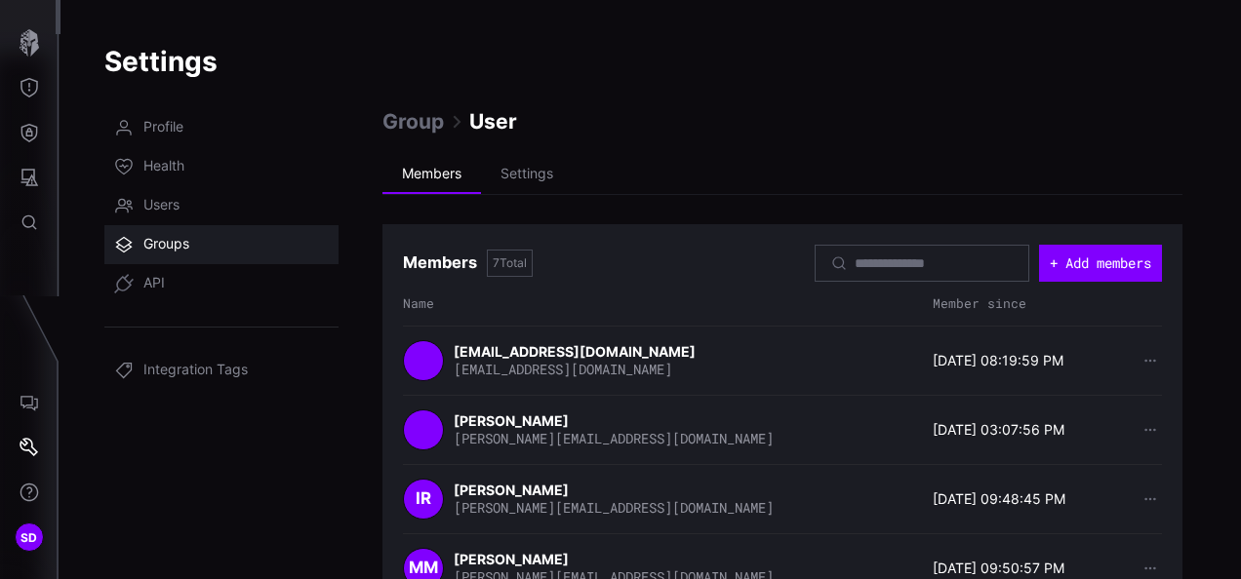
click at [527, 413] on strong "[PERSON_NAME]" at bounding box center [513, 421] width 118 height 17
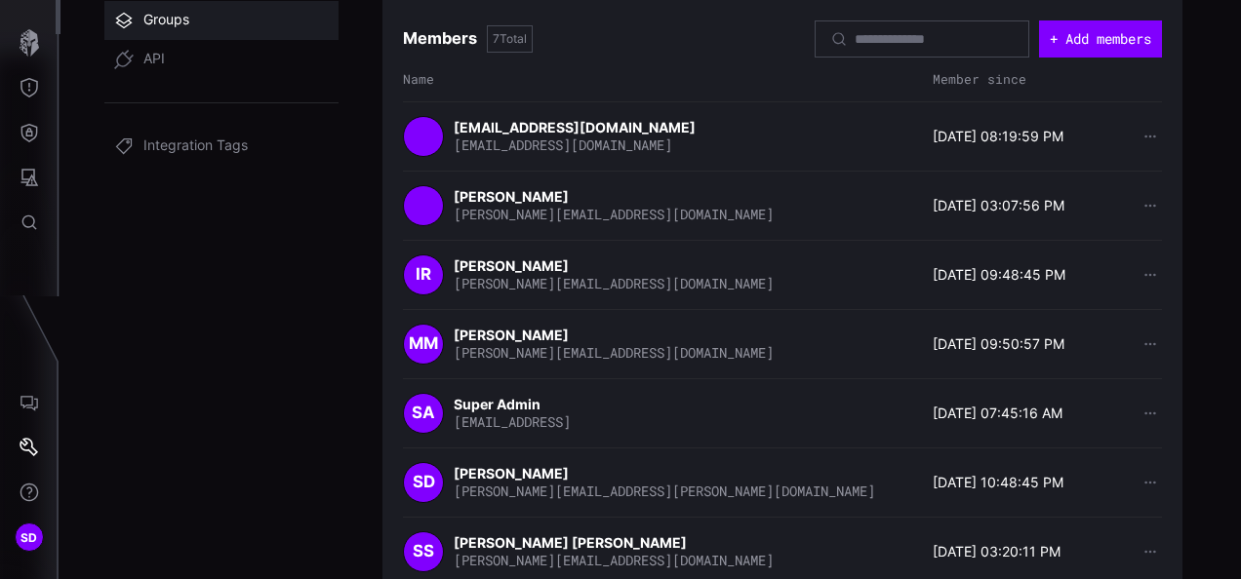
scroll to position [265, 0]
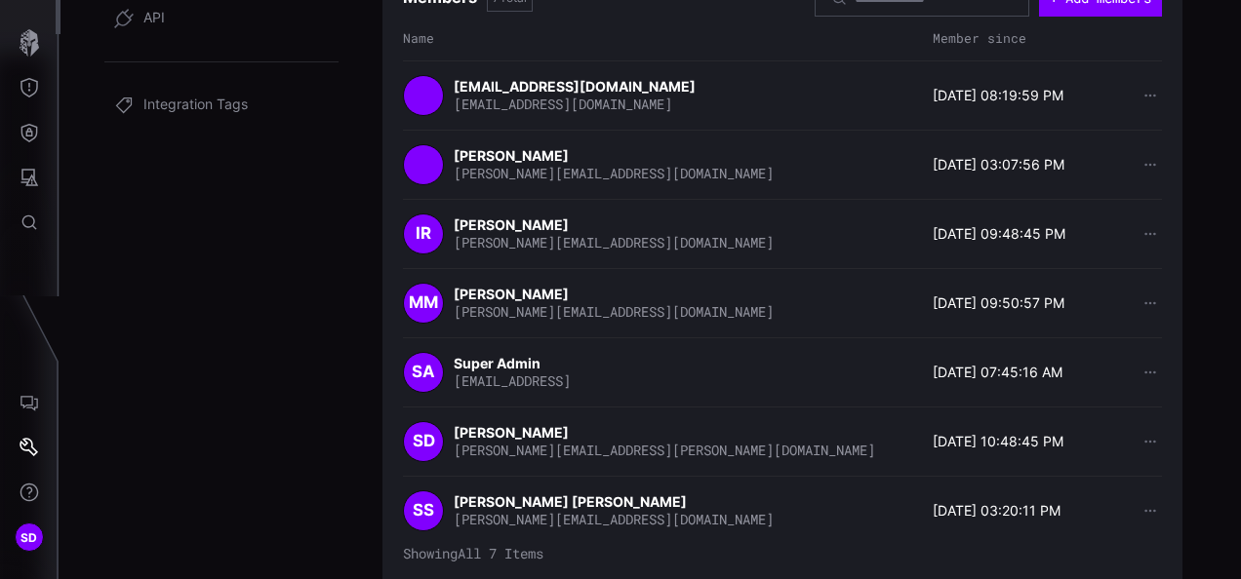
click at [512, 510] on span "[PERSON_NAME][EMAIL_ADDRESS][DOMAIN_NAME]" at bounding box center [614, 519] width 320 height 19
click at [511, 502] on strong "[PERSON_NAME] [PERSON_NAME]" at bounding box center [572, 502] width 236 height 17
drag, startPoint x: 511, startPoint y: 502, endPoint x: 503, endPoint y: 430, distance: 72.6
click at [503, 430] on strong "[PERSON_NAME]" at bounding box center [513, 432] width 118 height 17
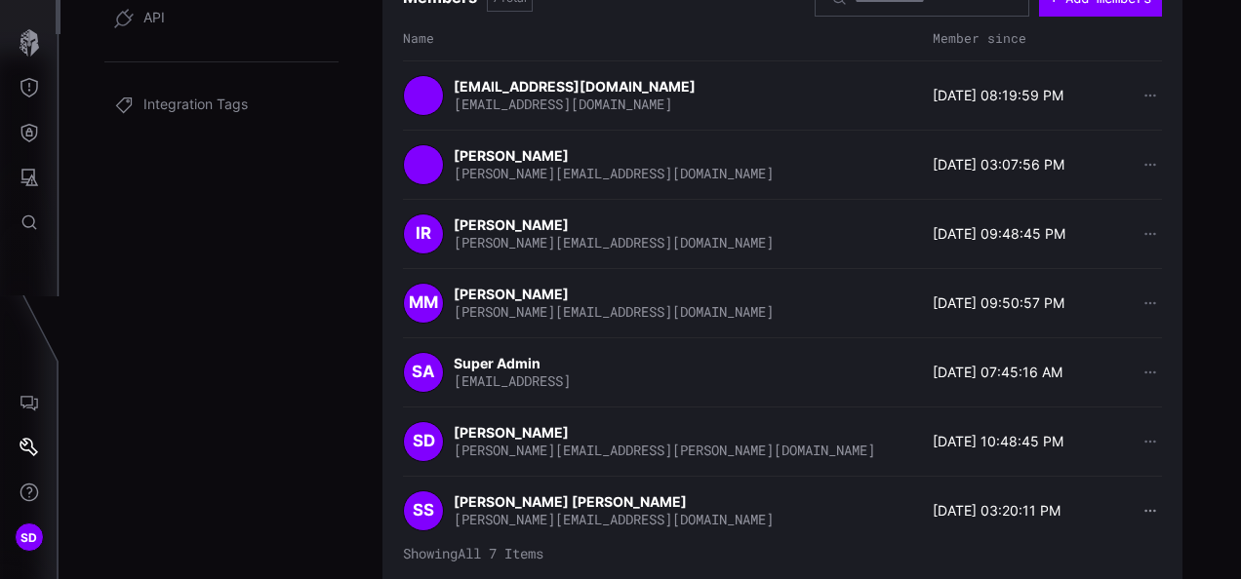
click at [1137, 501] on button "button" at bounding box center [1149, 511] width 25 height 20
click at [1093, 538] on div "Remove member" at bounding box center [1076, 541] width 108 height 18
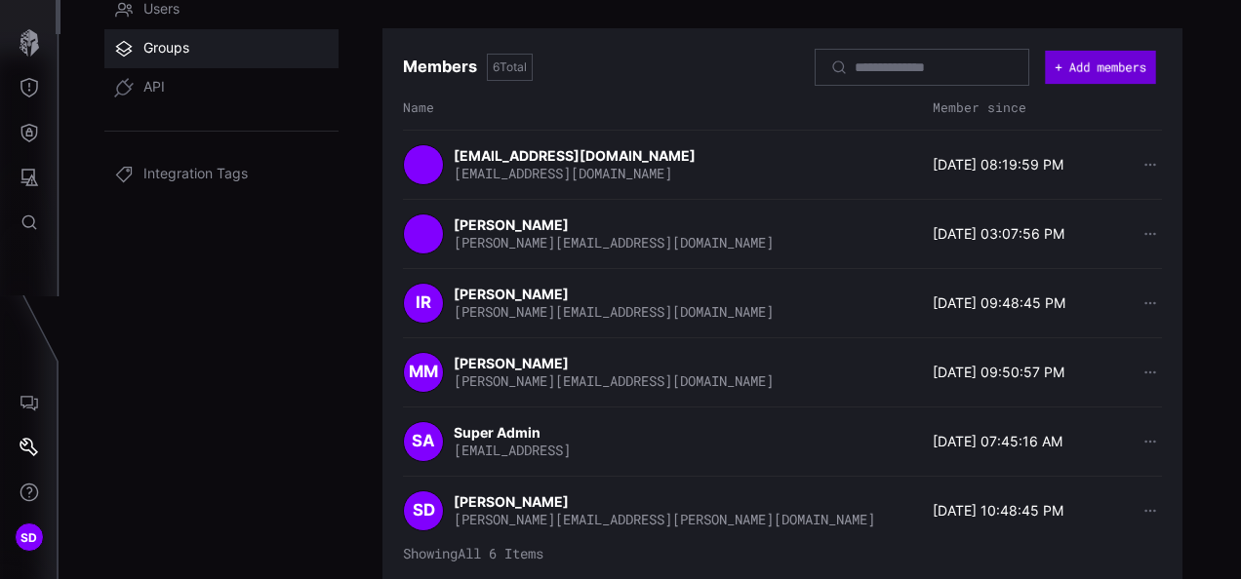
click at [1108, 66] on button "+ Add members" at bounding box center [1100, 67] width 110 height 33
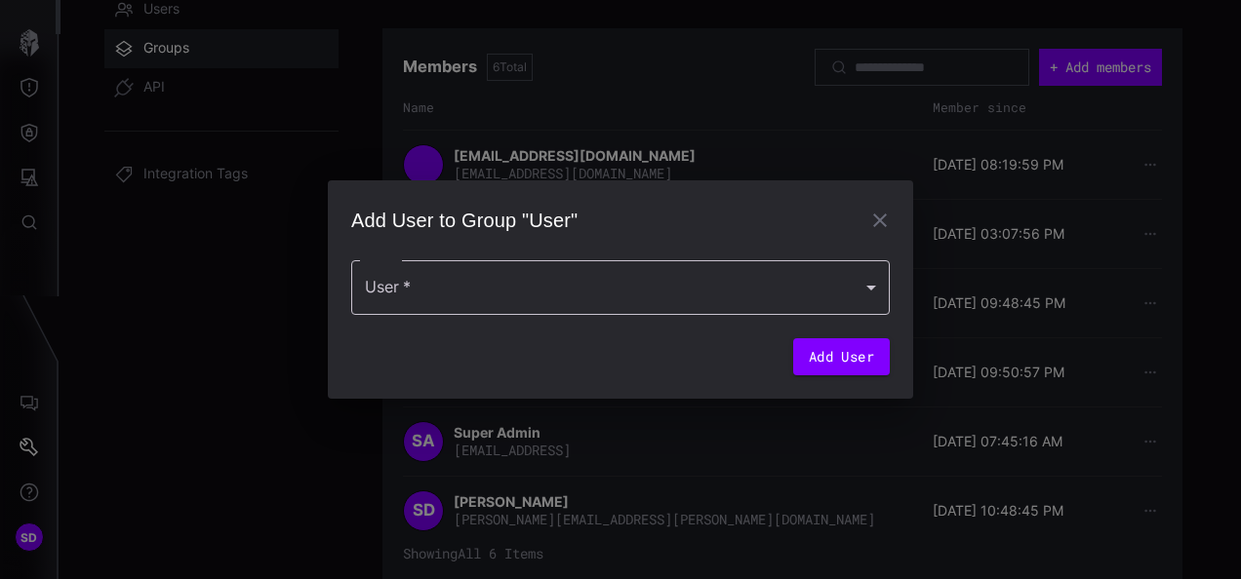
click at [876, 286] on div at bounding box center [620, 287] width 538 height 55
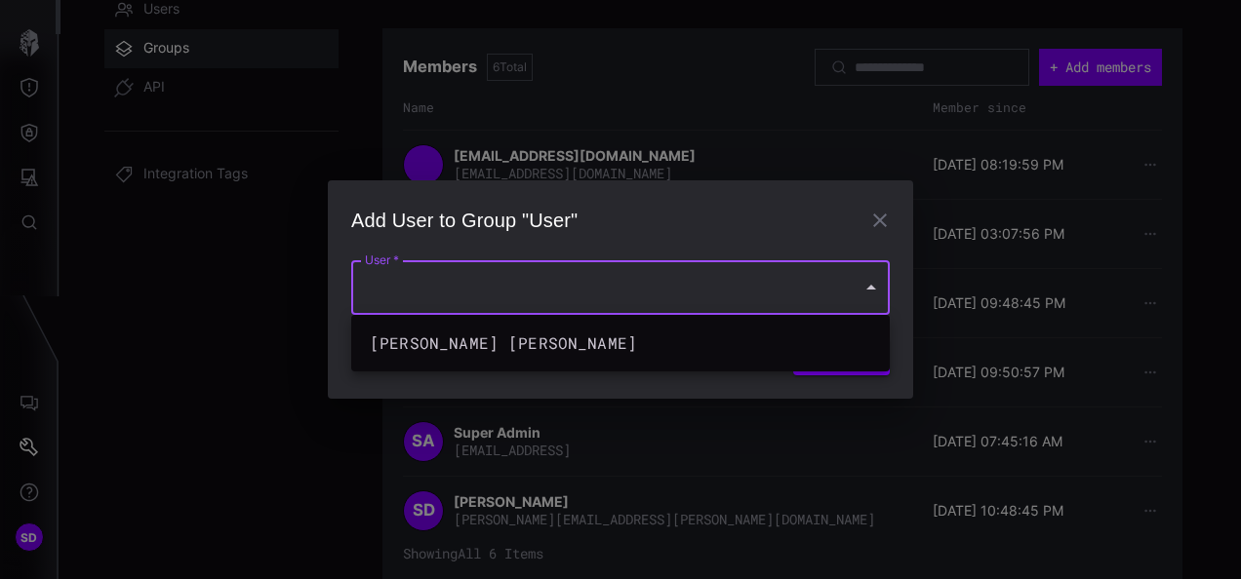
click at [876, 286] on div at bounding box center [620, 289] width 1241 height 579
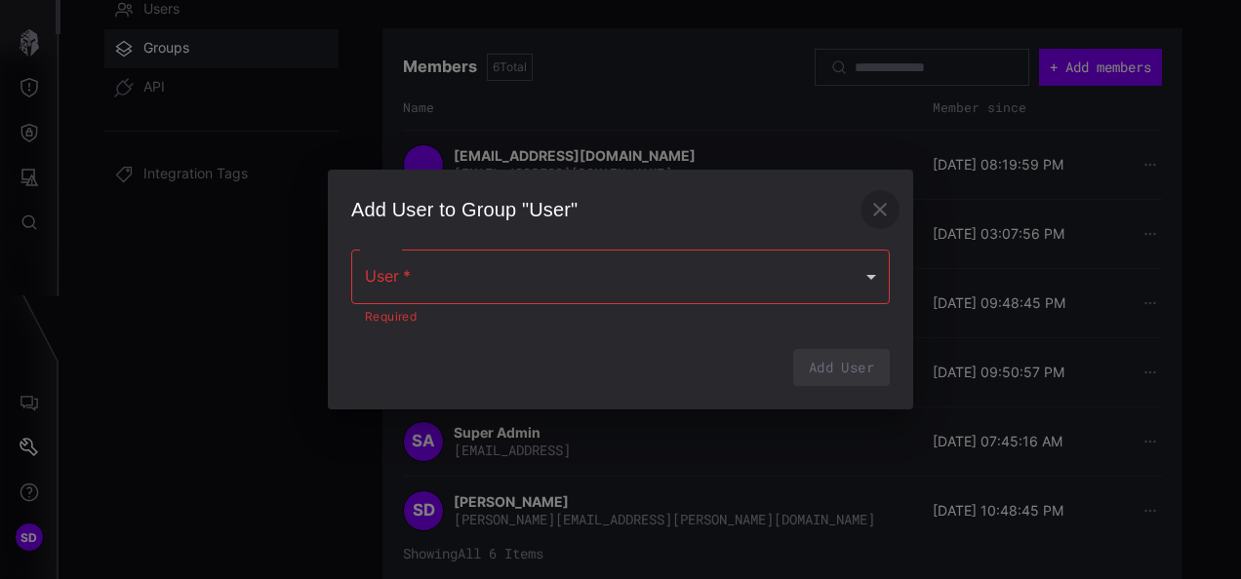
click at [883, 211] on icon "button" at bounding box center [879, 209] width 23 height 23
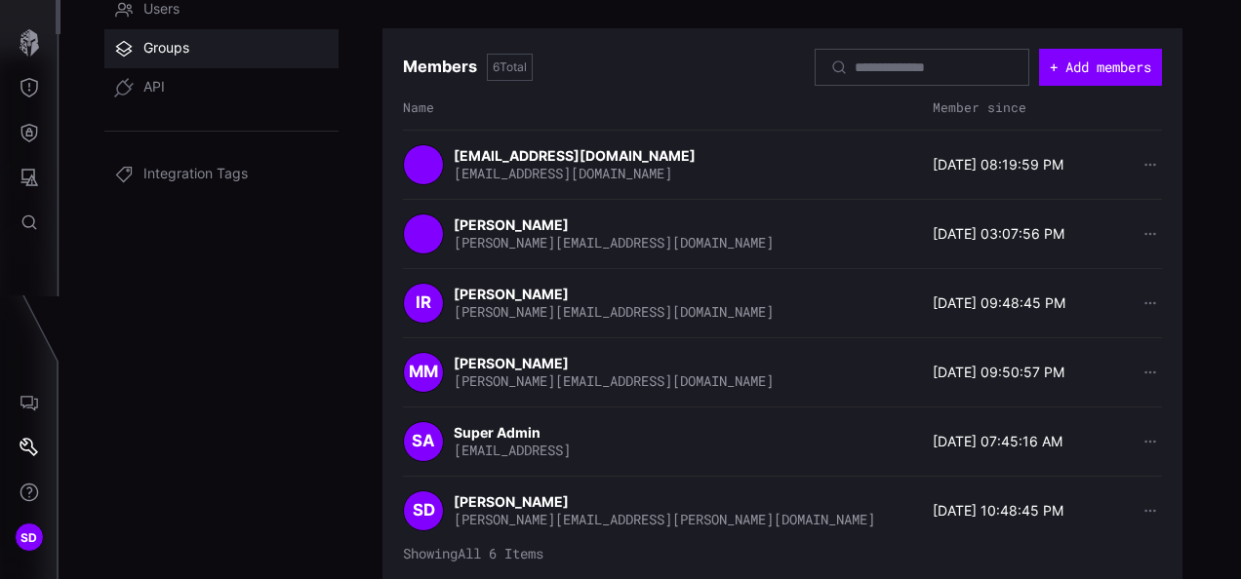
click at [511, 229] on strong "[PERSON_NAME]" at bounding box center [513, 225] width 118 height 17
click at [176, 10] on span "Users" at bounding box center [161, 10] width 36 height 20
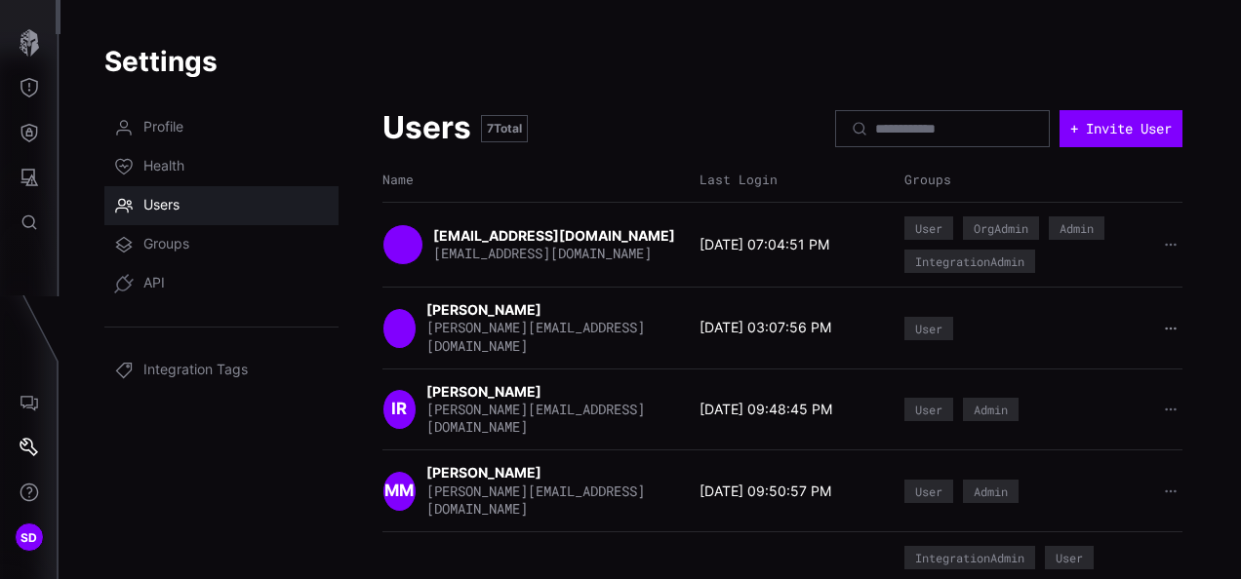
click at [1165, 327] on icon "button" at bounding box center [1170, 328] width 11 height 3
click at [1088, 361] on div "Change password" at bounding box center [1093, 360] width 116 height 18
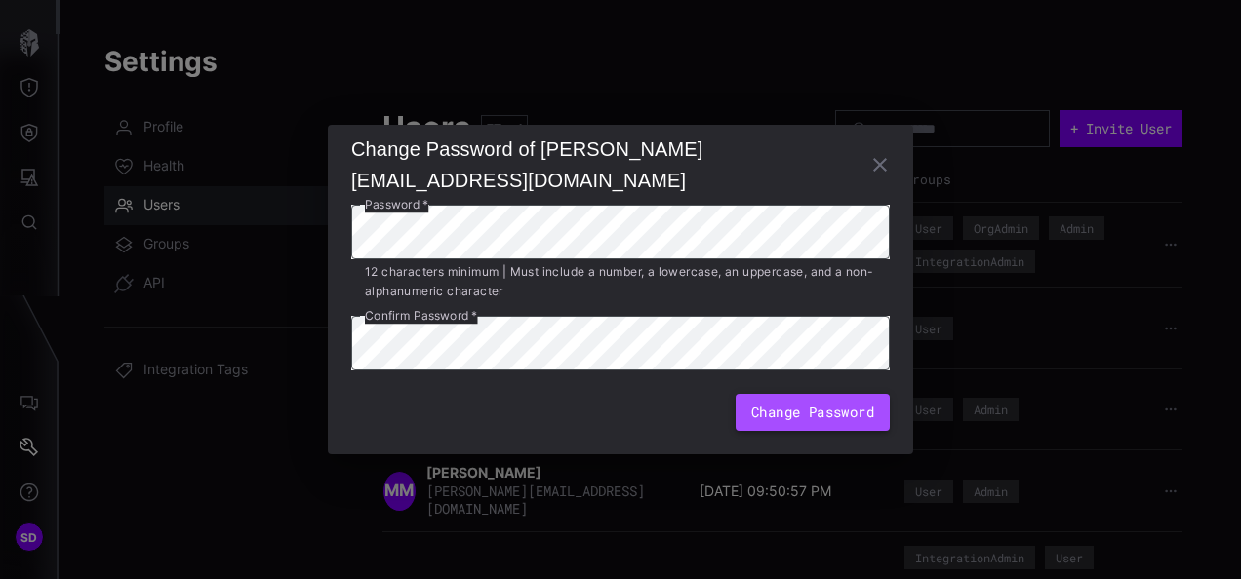
click at [812, 415] on button "Change Password" at bounding box center [812, 412] width 154 height 37
click at [878, 166] on icon "button" at bounding box center [880, 165] width 14 height 14
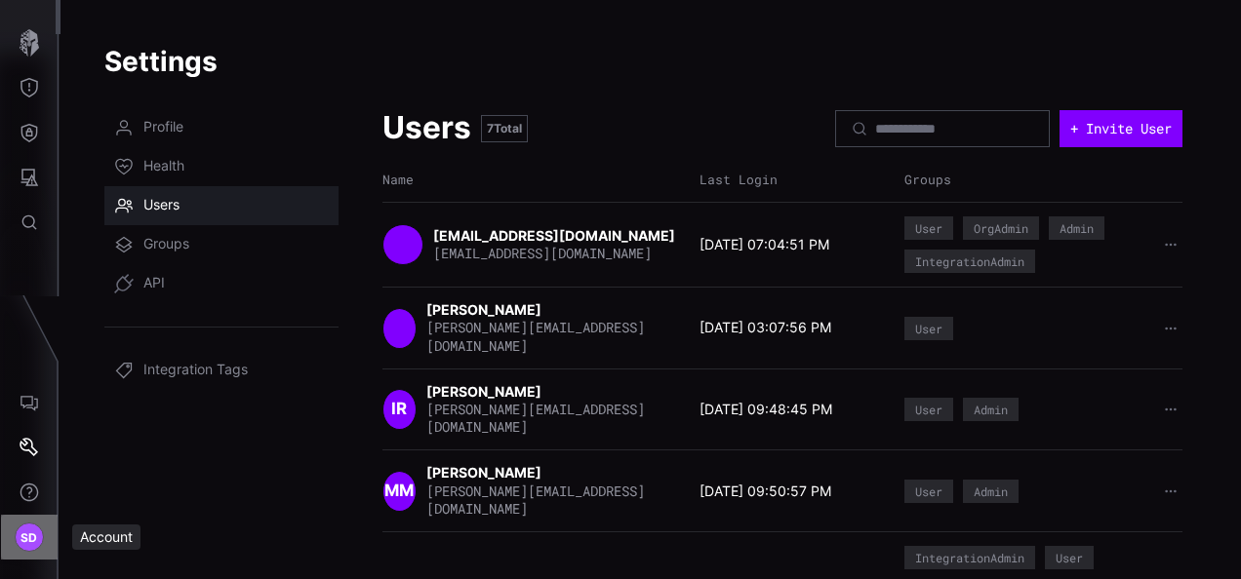
click at [33, 535] on span "SD" at bounding box center [29, 538] width 18 height 20
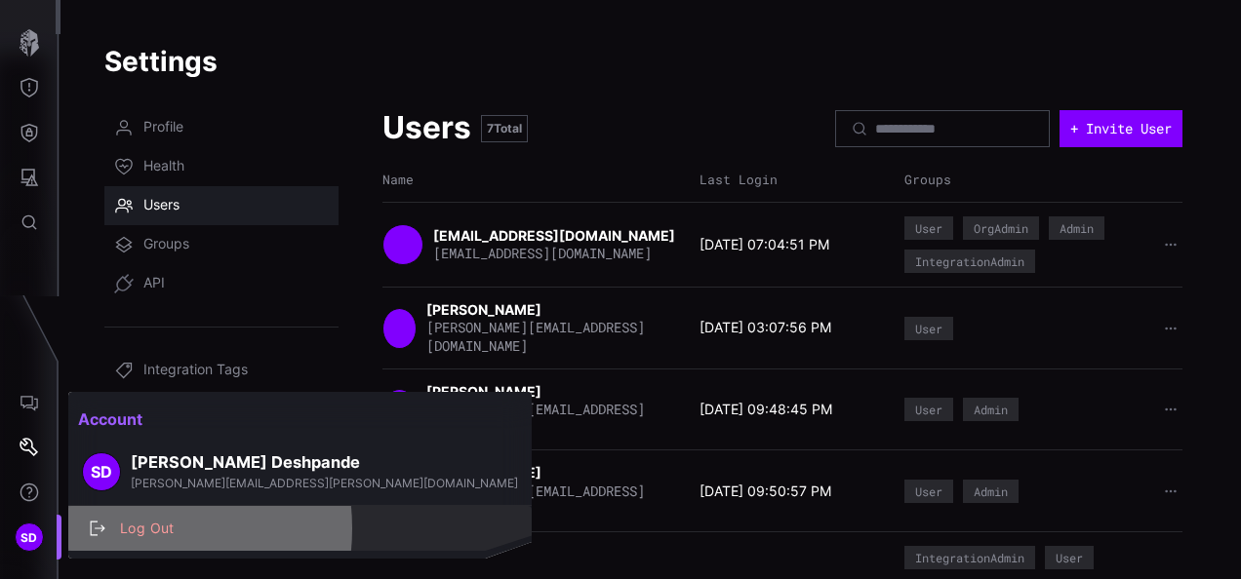
click at [121, 529] on div "Log Out" at bounding box center [310, 529] width 400 height 24
click at [166, 529] on div "Log Out" at bounding box center [310, 529] width 400 height 24
